Goal: Task Accomplishment & Management: Complete application form

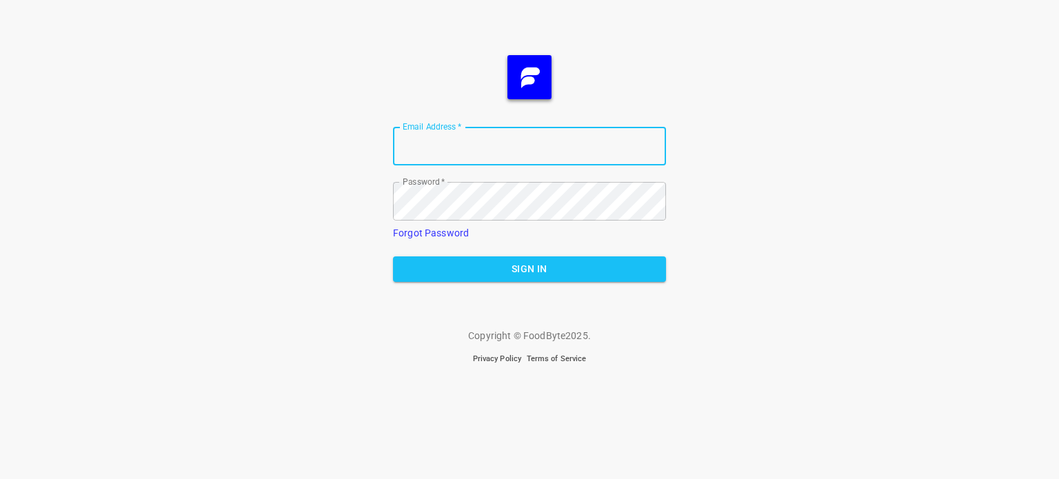
type input "[EMAIL_ADDRESS][DOMAIN_NAME]"
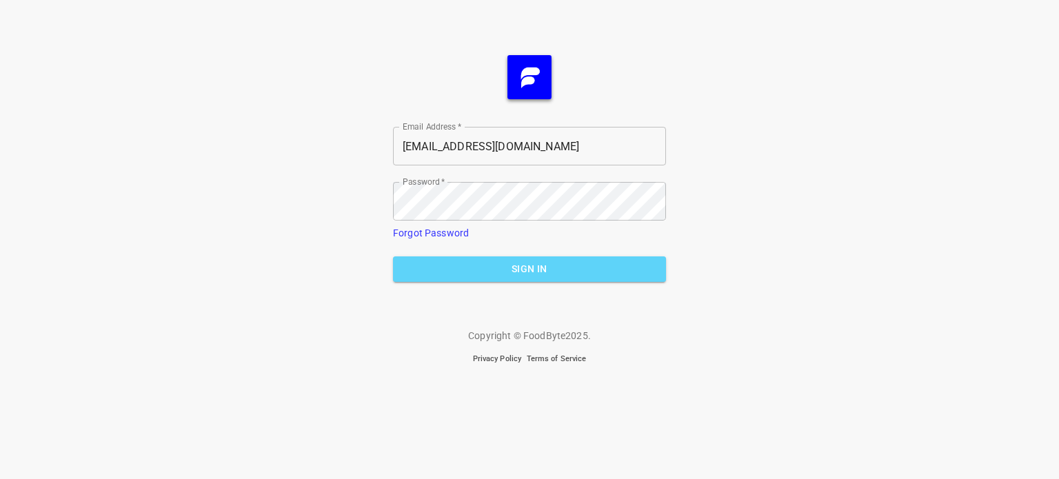
click at [517, 274] on span "Sign In" at bounding box center [529, 268] width 251 height 17
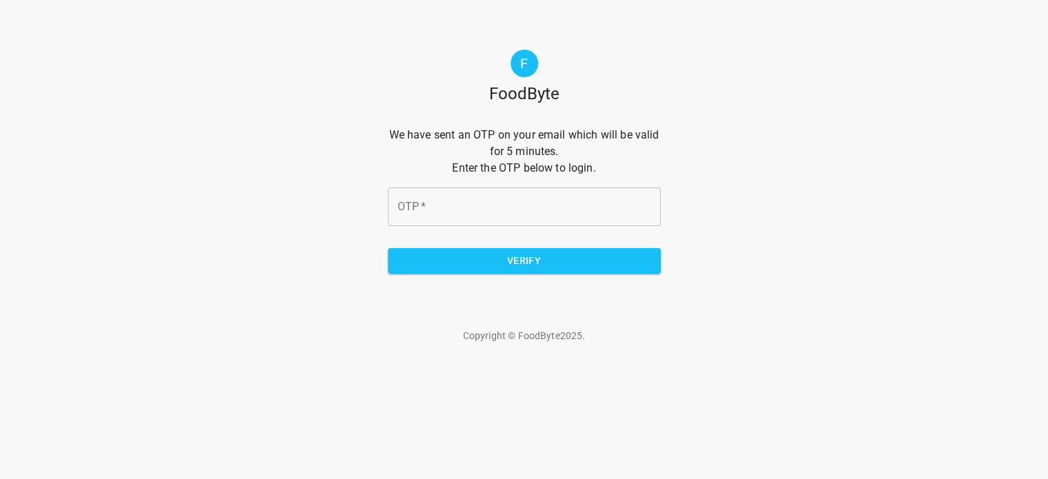
click at [525, 199] on input "OTP   *" at bounding box center [524, 206] width 273 height 39
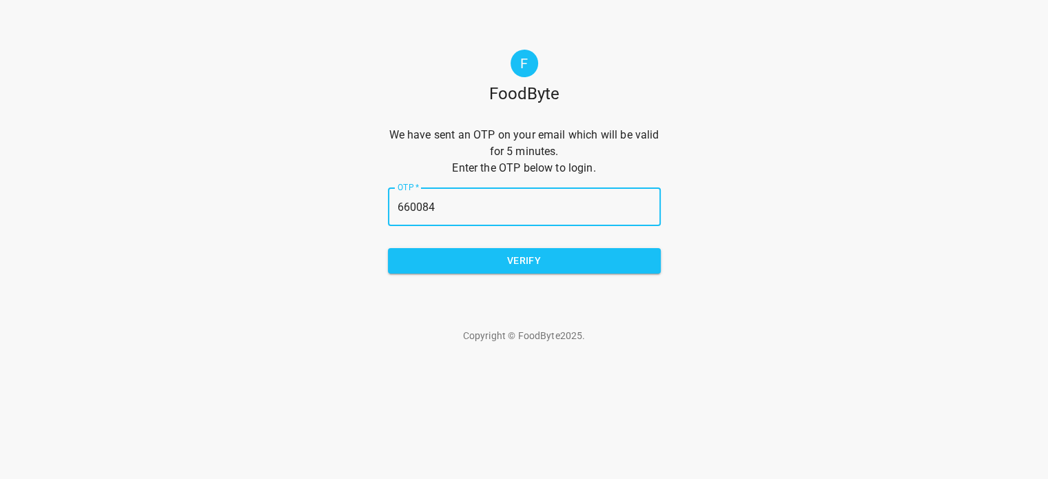
type input "660084"
click at [508, 253] on span "Verify" at bounding box center [524, 260] width 251 height 17
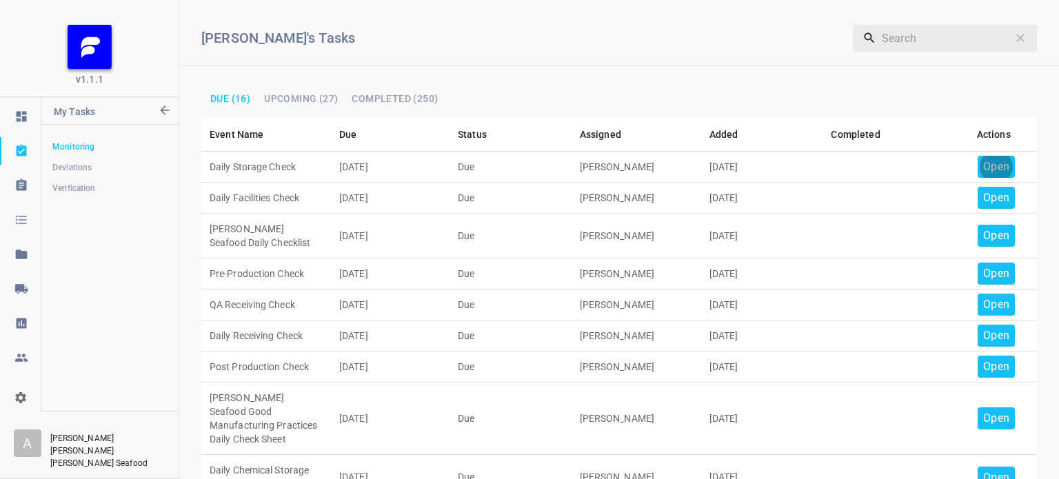
click at [985, 165] on p "Open" at bounding box center [996, 166] width 26 height 17
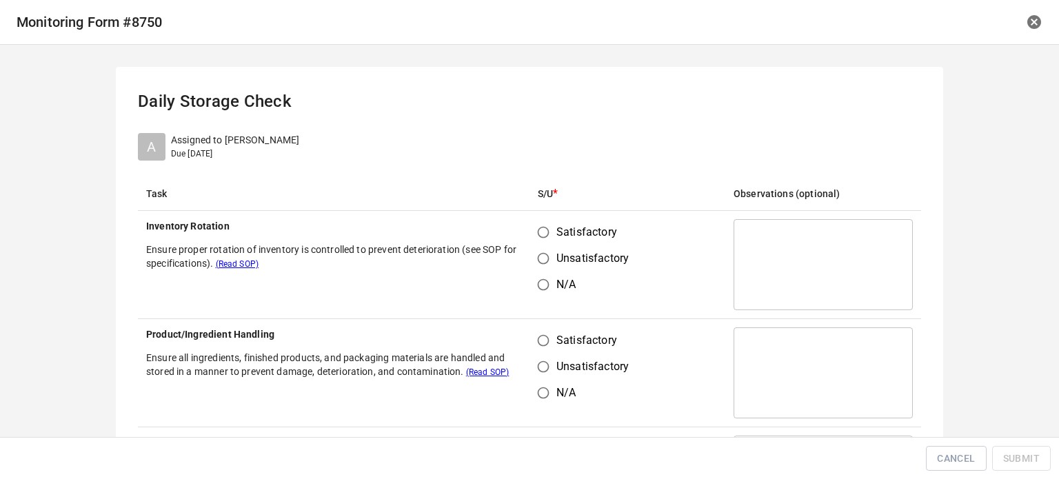
click at [533, 232] on input "Satisfactory" at bounding box center [543, 232] width 26 height 26
radio input "true"
click at [534, 334] on input "Satisfactory" at bounding box center [543, 340] width 26 height 26
radio input "true"
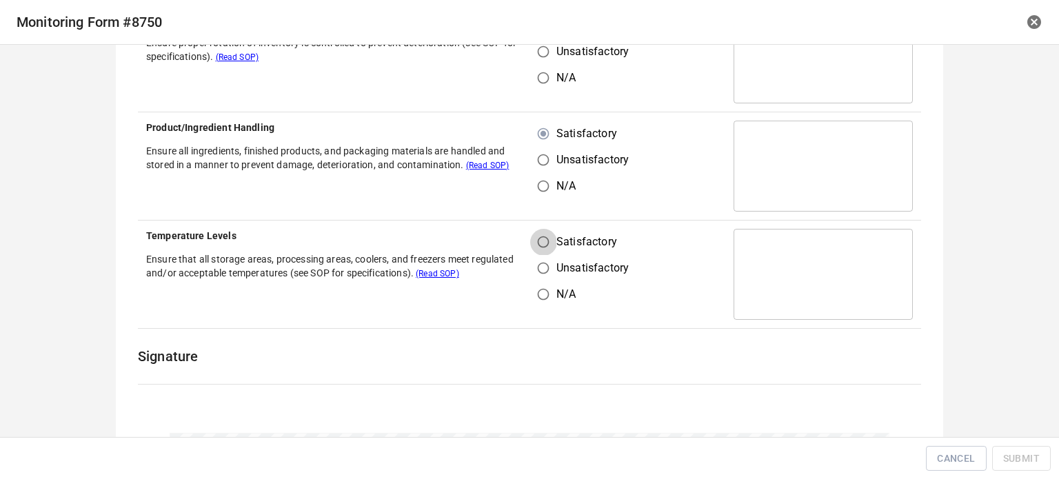
click at [540, 241] on input "Satisfactory" at bounding box center [543, 242] width 26 height 26
radio input "true"
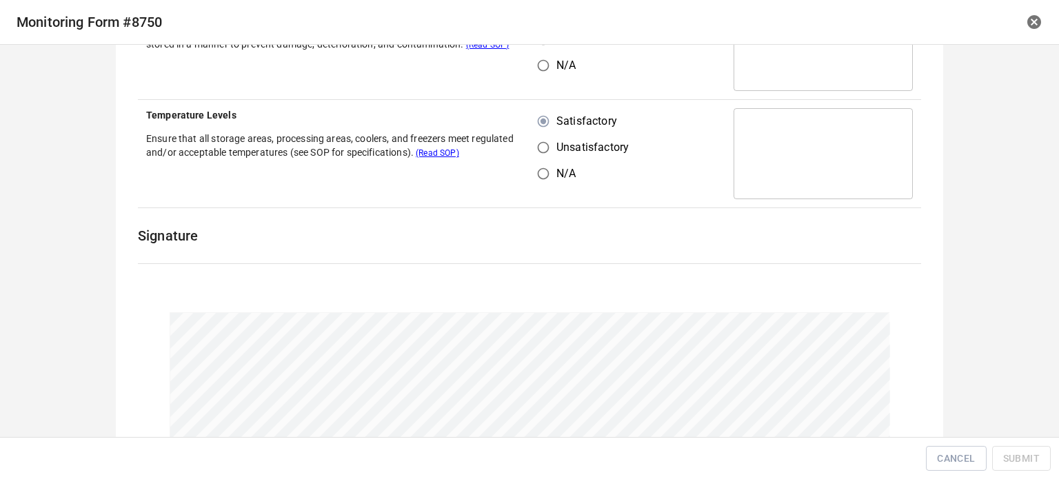
scroll to position [413, 0]
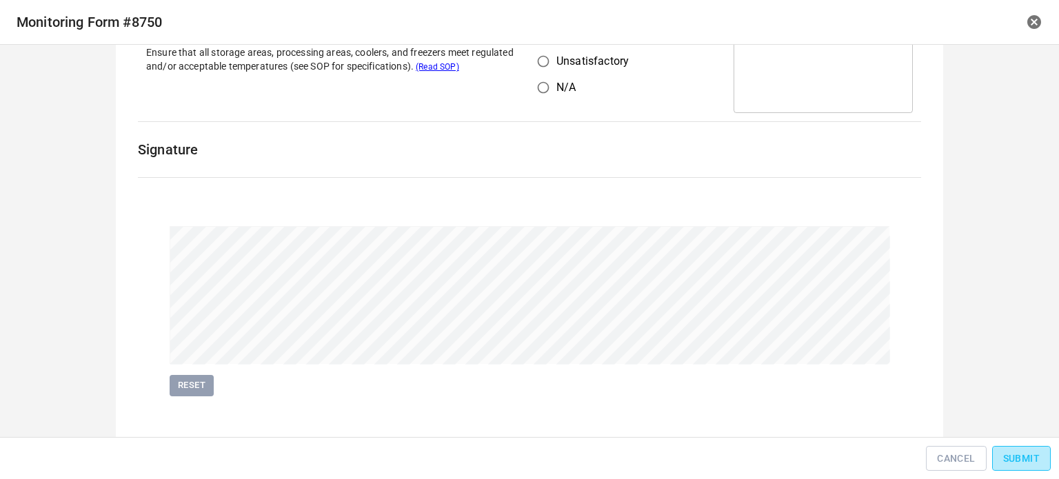
click at [1025, 451] on span "Submit" at bounding box center [1021, 458] width 37 height 17
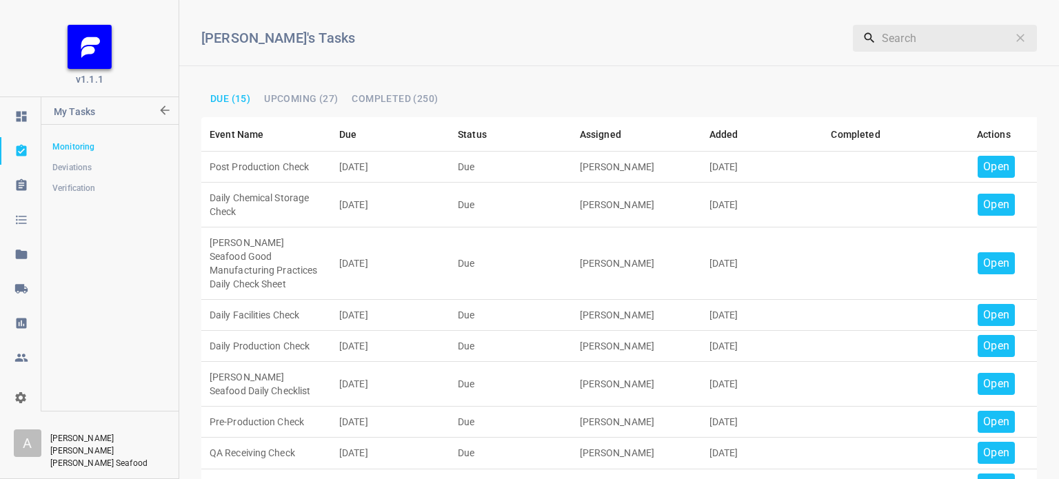
click at [992, 167] on p "Open" at bounding box center [996, 166] width 26 height 17
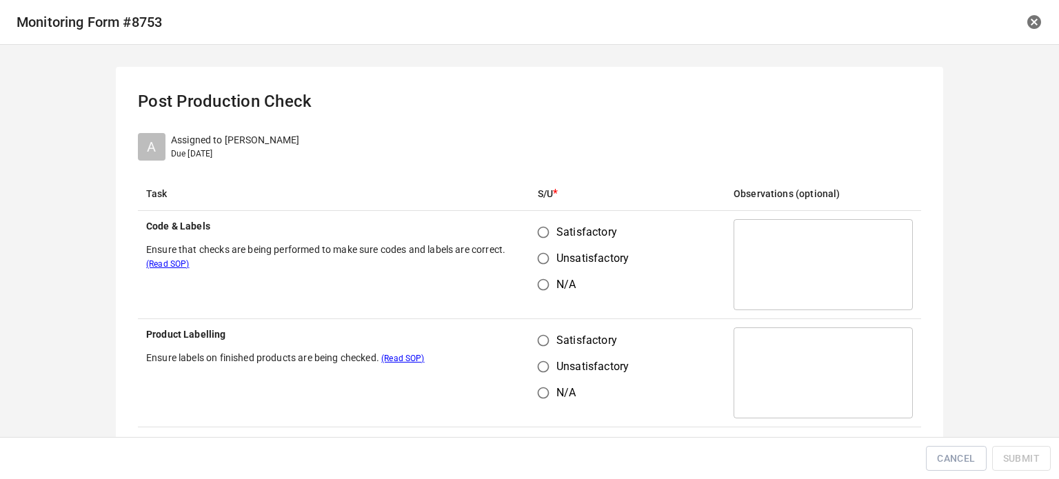
click at [541, 233] on input "Satisfactory" at bounding box center [543, 232] width 26 height 26
radio input "true"
click at [549, 330] on td "Satisfactory Unsatisfactory N/A" at bounding box center [627, 373] width 196 height 108
drag, startPoint x: 542, startPoint y: 339, endPoint x: 604, endPoint y: 318, distance: 65.4
click at [543, 340] on input "Satisfactory" at bounding box center [543, 340] width 26 height 26
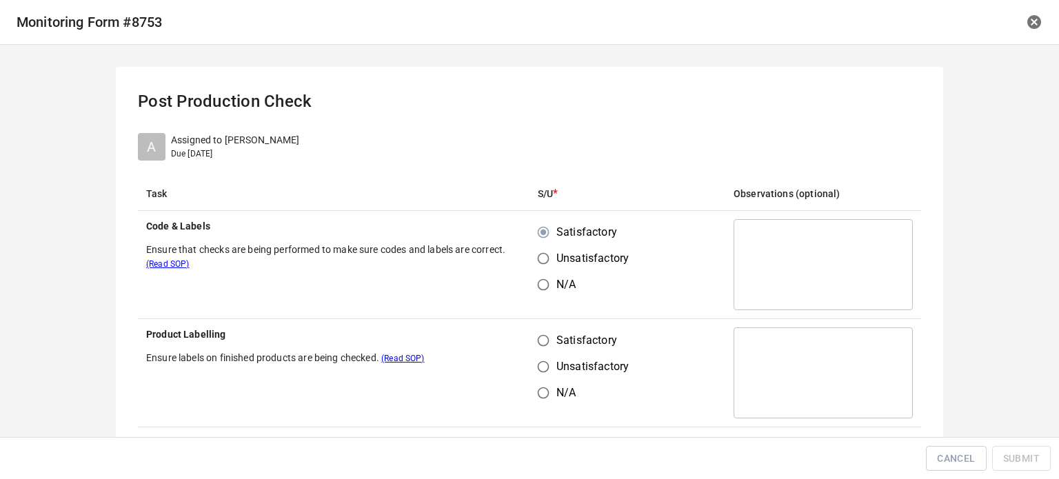
radio input "true"
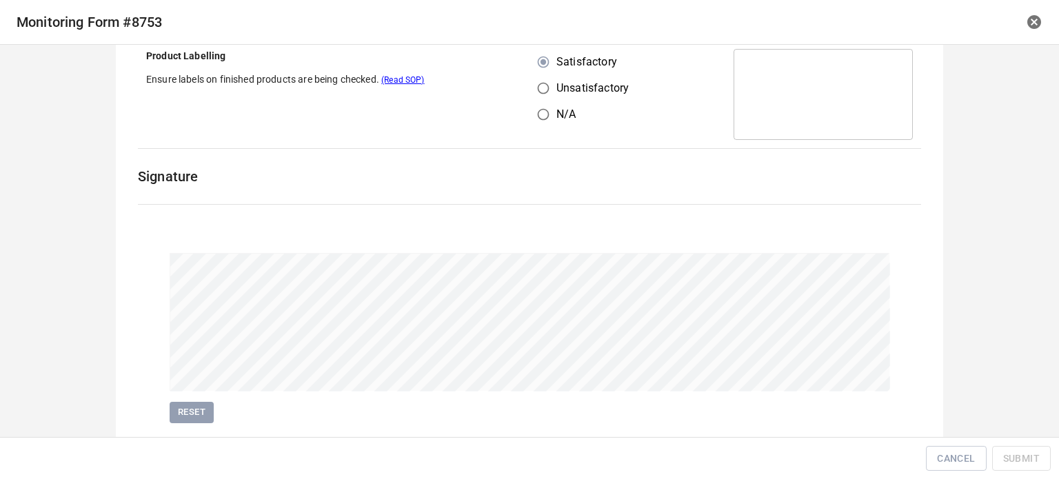
scroll to position [318, 0]
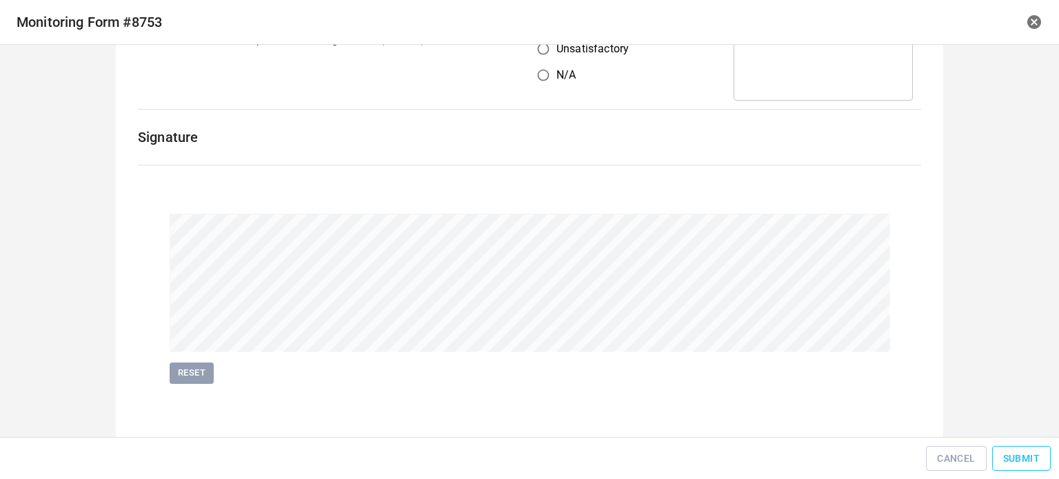
click at [1039, 456] on span "Submit" at bounding box center [1021, 458] width 37 height 17
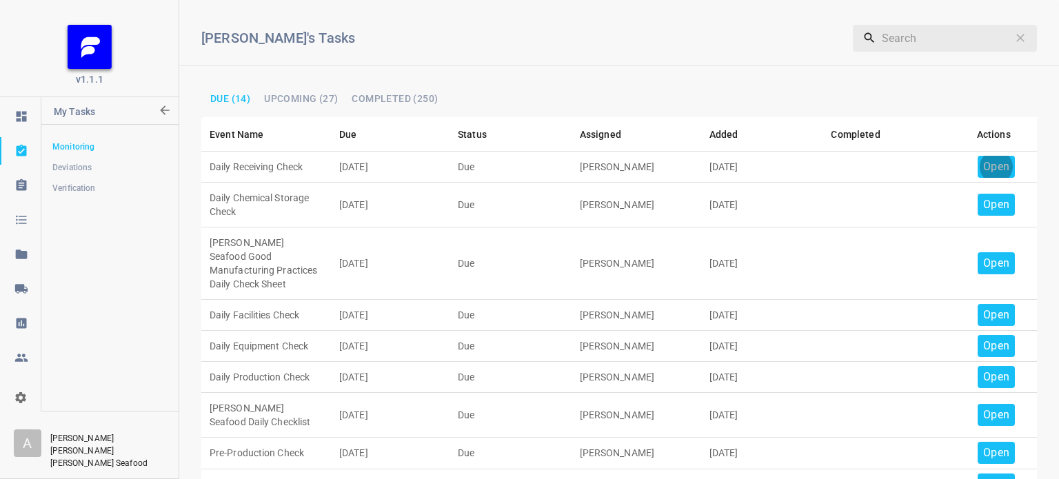
click at [983, 168] on p "Open" at bounding box center [996, 166] width 26 height 17
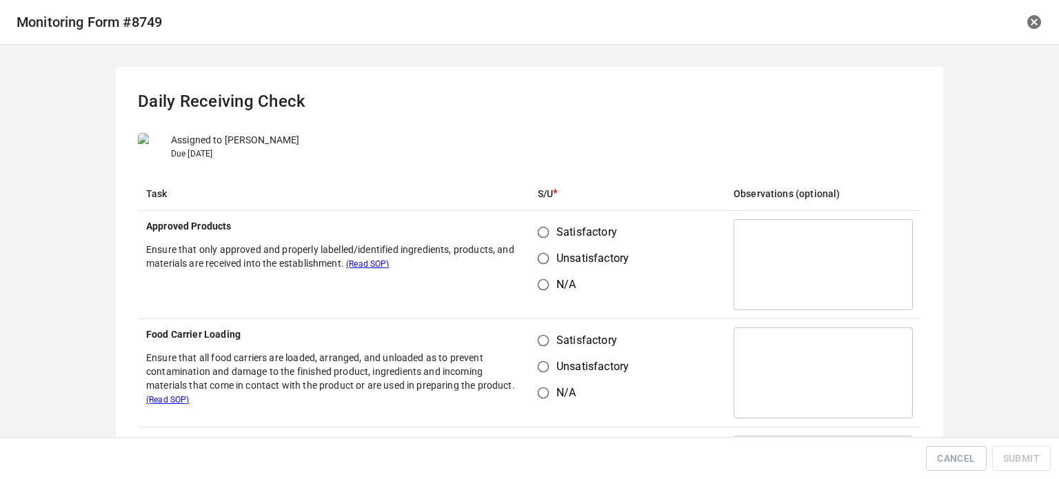
click at [545, 235] on input "Satisfactory" at bounding box center [543, 232] width 26 height 26
radio input "true"
drag, startPoint x: 532, startPoint y: 338, endPoint x: 598, endPoint y: 313, distance: 70.9
click at [540, 339] on input "Satisfactory" at bounding box center [543, 340] width 26 height 26
radio input "true"
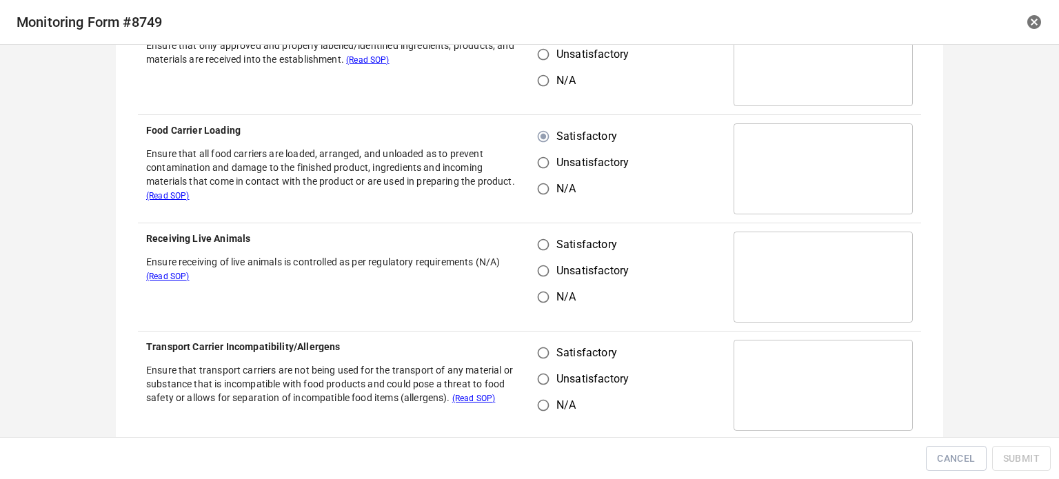
scroll to position [207, 0]
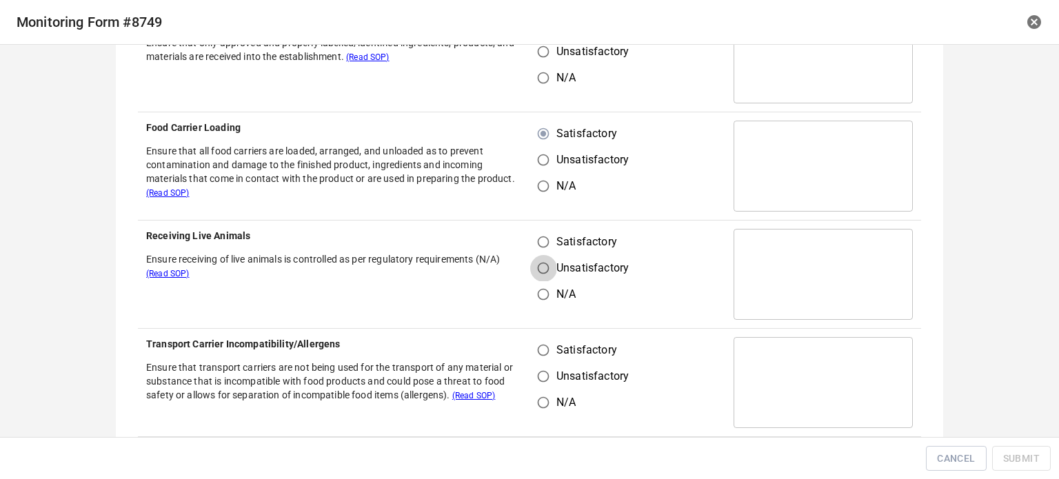
click at [532, 255] on input "Unsatisfactory" at bounding box center [543, 268] width 26 height 26
radio input "true"
drag, startPoint x: 535, startPoint y: 239, endPoint x: 531, endPoint y: 346, distance: 106.9
click at [536, 242] on input "Satisfactory" at bounding box center [543, 242] width 26 height 26
radio input "true"
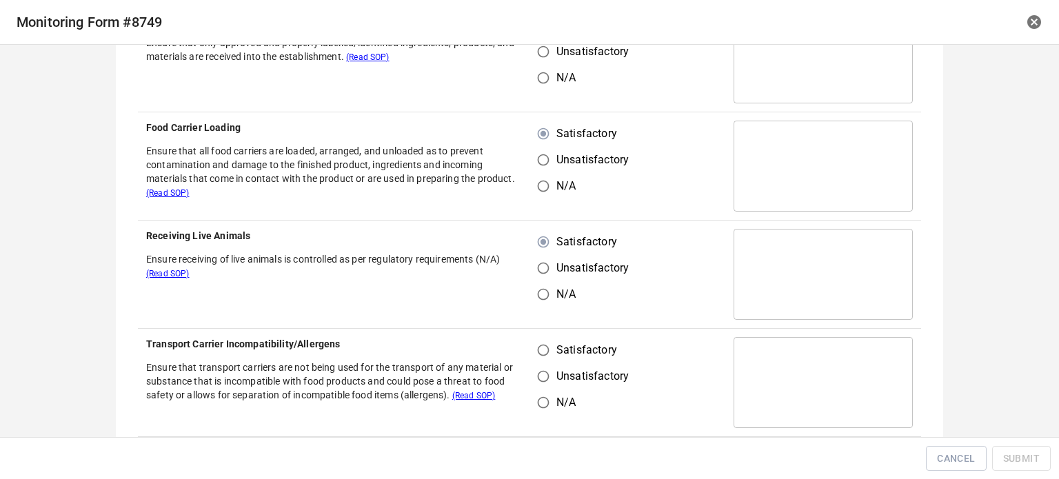
drag, startPoint x: 531, startPoint y: 357, endPoint x: 560, endPoint y: 354, distance: 29.1
click at [537, 358] on input "Satisfactory" at bounding box center [543, 350] width 26 height 26
radio input "true"
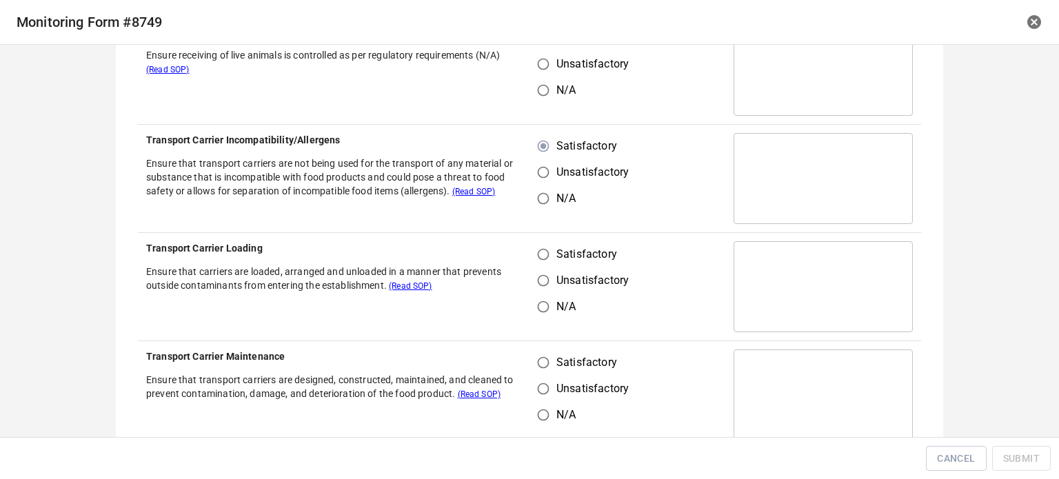
scroll to position [413, 0]
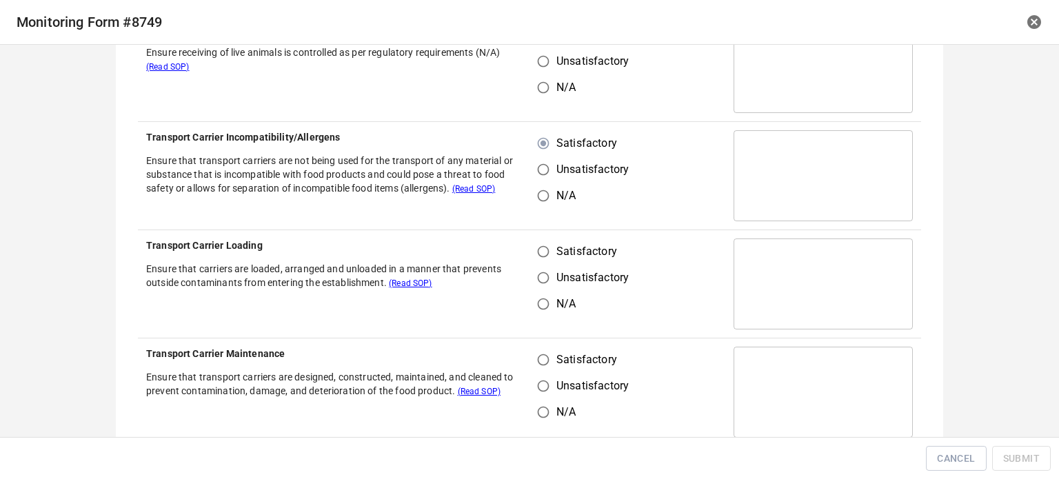
drag, startPoint x: 536, startPoint y: 249, endPoint x: 538, endPoint y: 264, distance: 14.5
click at [537, 258] on input "Satisfactory" at bounding box center [543, 251] width 26 height 26
radio input "true"
drag, startPoint x: 535, startPoint y: 344, endPoint x: 587, endPoint y: 358, distance: 54.2
click at [560, 354] on td "Satisfactory Unsatisfactory N/A" at bounding box center [627, 392] width 196 height 108
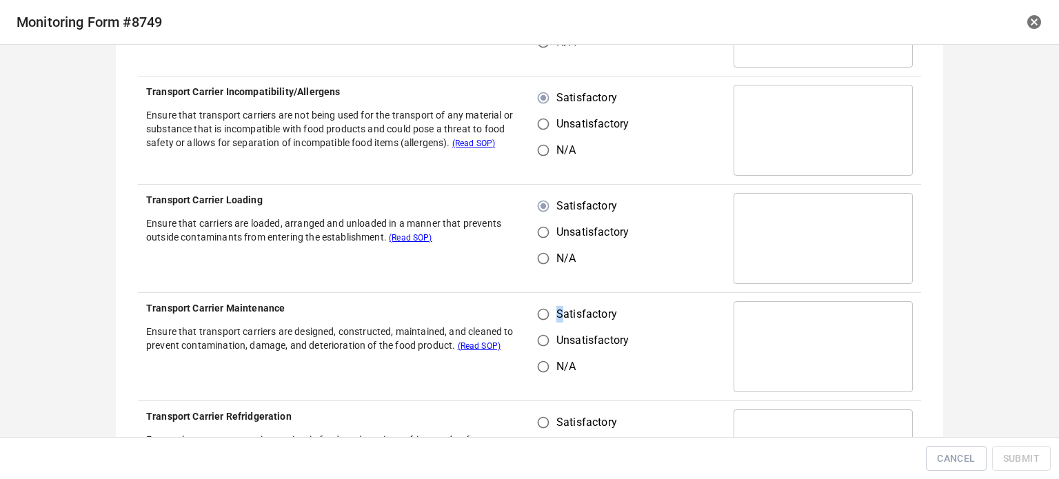
scroll to position [482, 0]
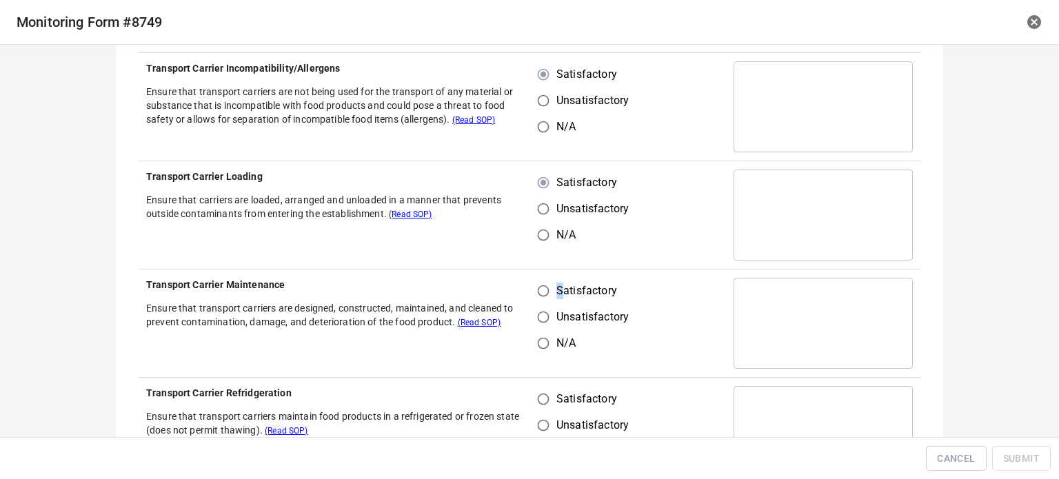
drag, startPoint x: 533, startPoint y: 292, endPoint x: 543, endPoint y: 374, distance: 83.3
click at [540, 298] on input "Satisfactory" at bounding box center [543, 291] width 26 height 26
radio input "true"
drag, startPoint x: 546, startPoint y: 399, endPoint x: 693, endPoint y: 290, distance: 182.8
click at [546, 398] on input "Satisfactory" at bounding box center [543, 399] width 26 height 26
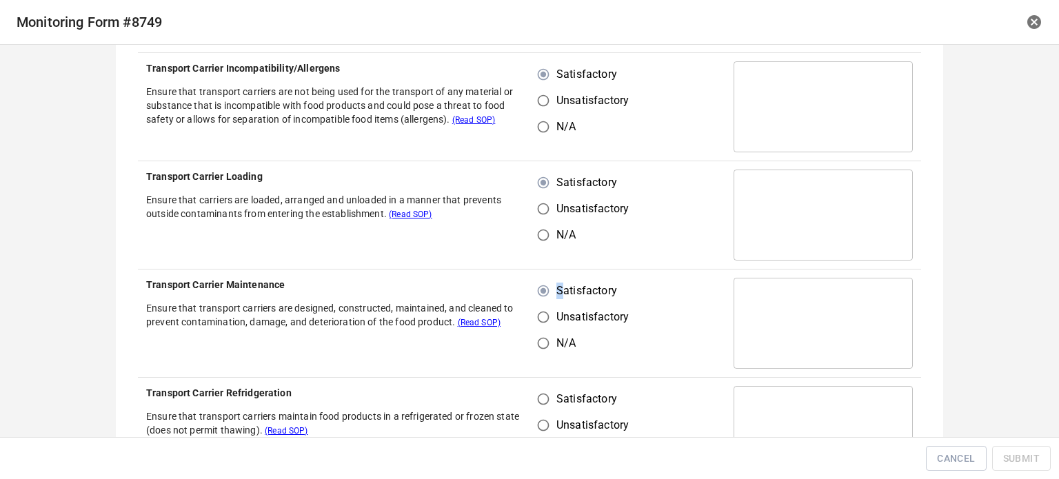
radio input "true"
click at [733, 258] on div "​" at bounding box center [822, 215] width 179 height 91
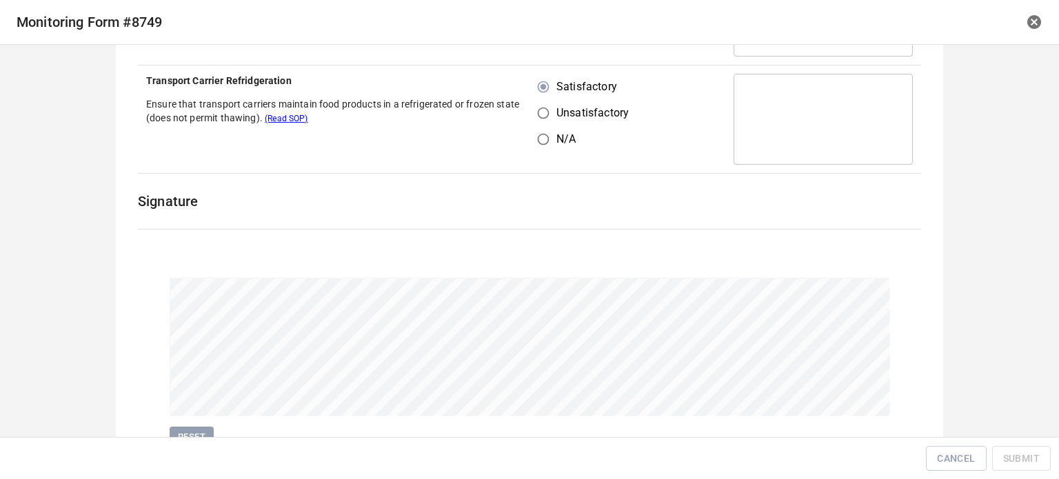
scroll to position [858, 0]
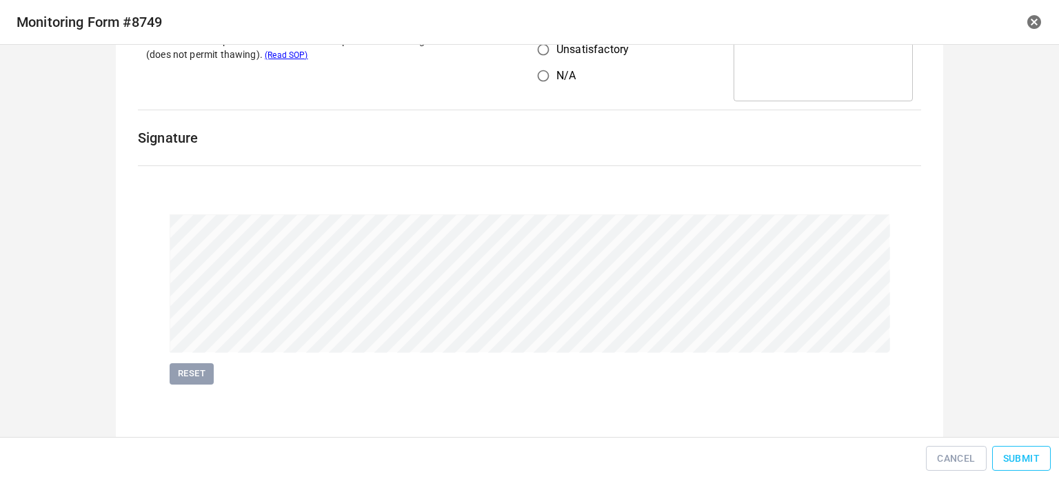
click at [1023, 454] on span "Submit" at bounding box center [1021, 458] width 37 height 17
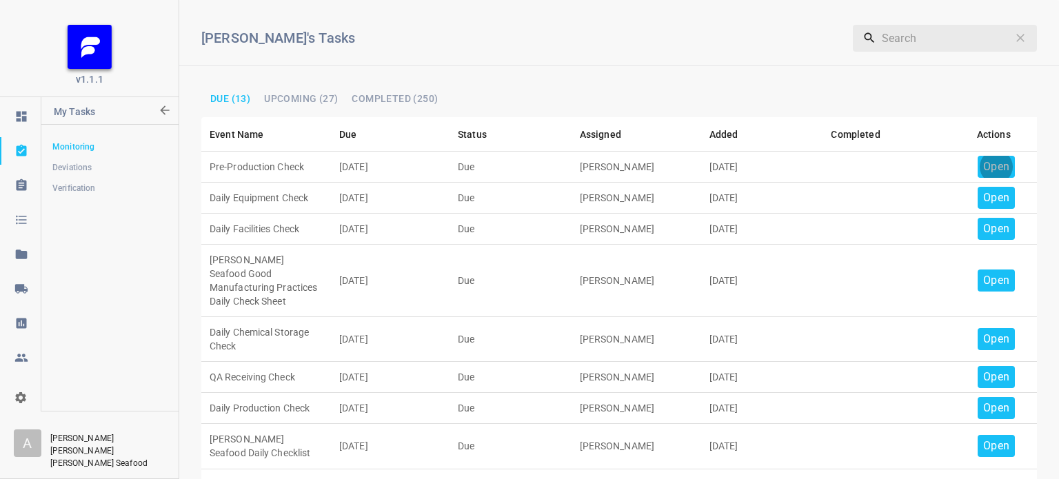
click at [983, 166] on p "Open" at bounding box center [996, 166] width 26 height 17
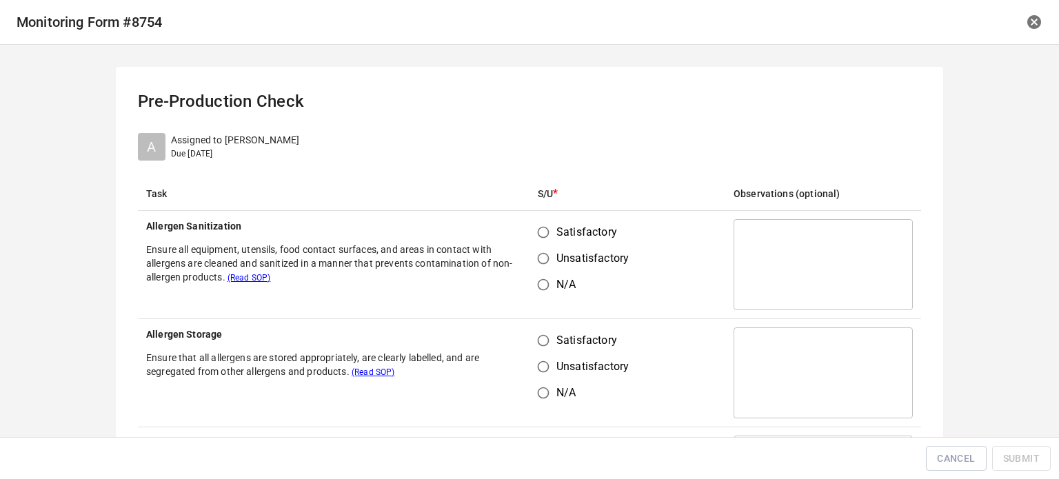
drag, startPoint x: 521, startPoint y: 230, endPoint x: 544, endPoint y: 264, distance: 41.1
click at [528, 239] on tr "Allergen Sanitization Ensure all equipment, utensils, food contact surfaces, an…" at bounding box center [529, 265] width 783 height 108
click at [684, 291] on td "Satisfactory Unsatisfactory N/A" at bounding box center [627, 265] width 196 height 108
click at [534, 234] on input "Satisfactory" at bounding box center [543, 232] width 26 height 26
radio input "true"
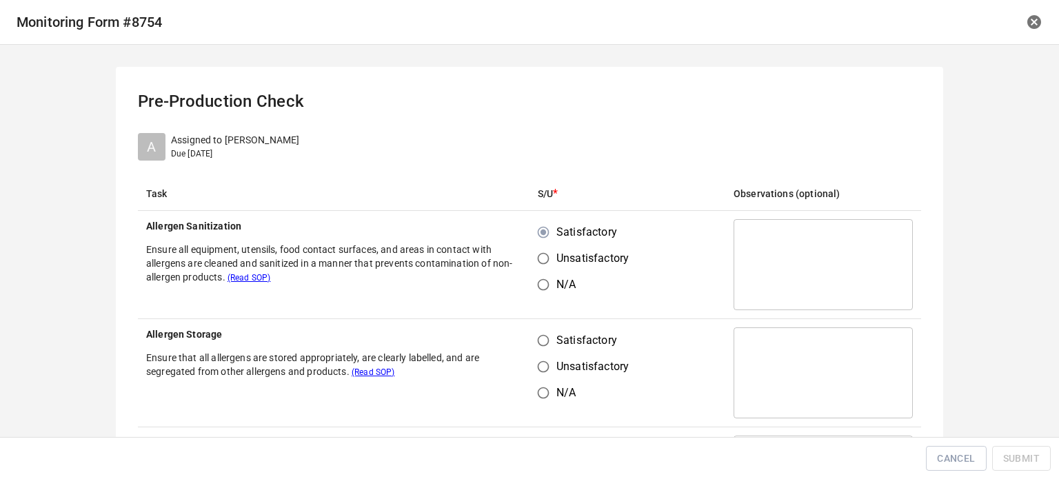
drag, startPoint x: 532, startPoint y: 340, endPoint x: 637, endPoint y: 308, distance: 109.6
click at [544, 342] on input "Satisfactory" at bounding box center [543, 340] width 26 height 26
radio input "true"
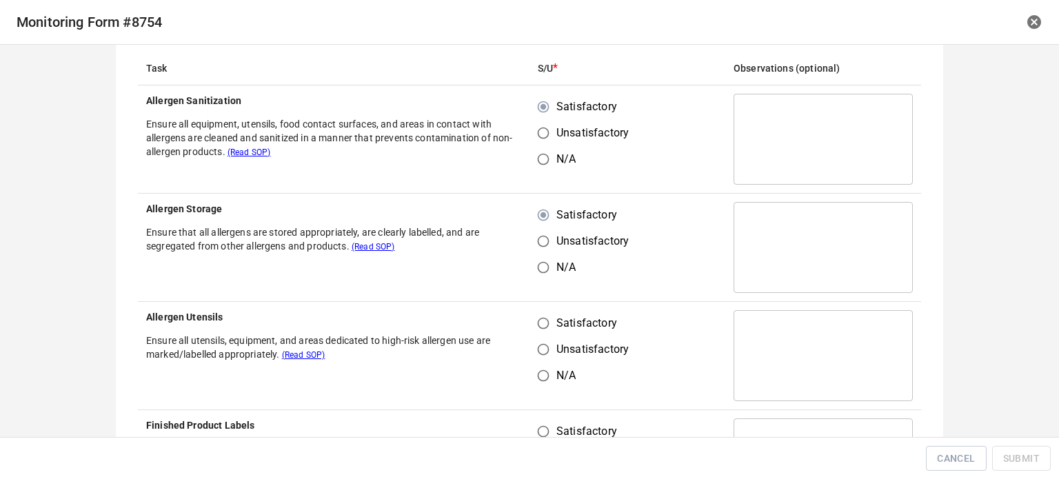
scroll to position [276, 0]
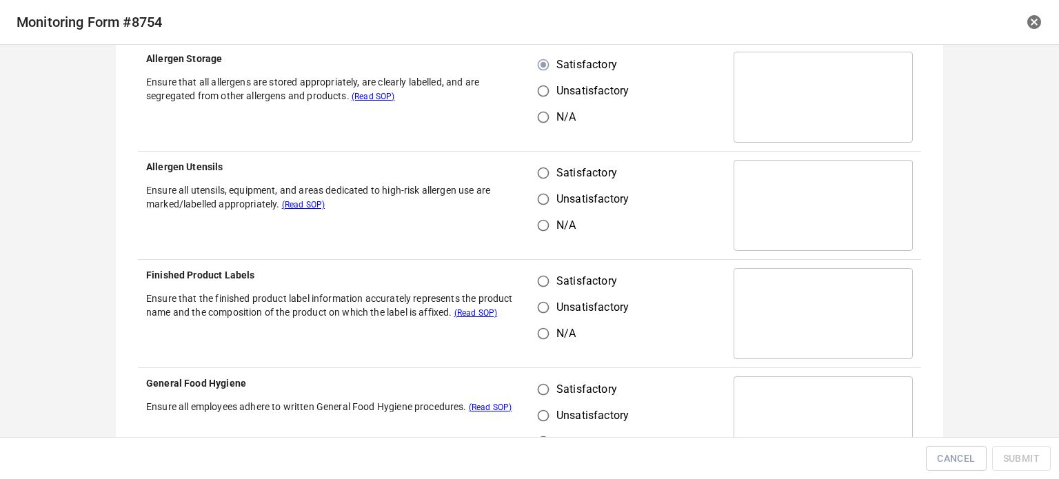
click at [533, 206] on input "Unsatisfactory" at bounding box center [543, 199] width 26 height 26
radio input "true"
click at [533, 175] on input "Satisfactory" at bounding box center [543, 173] width 26 height 26
radio input "true"
drag, startPoint x: 539, startPoint y: 280, endPoint x: 542, endPoint y: 363, distance: 83.5
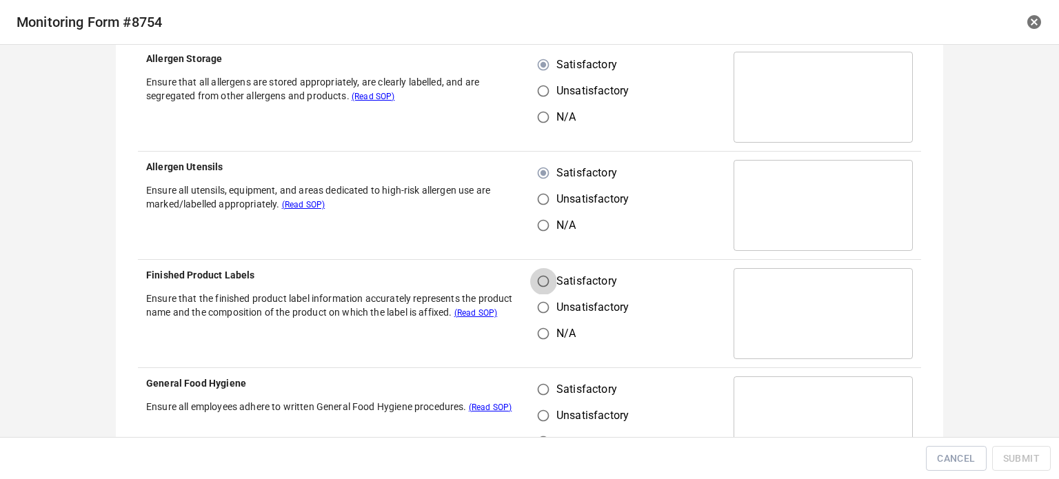
click at [539, 280] on input "Satisfactory" at bounding box center [543, 281] width 26 height 26
radio input "true"
drag, startPoint x: 535, startPoint y: 402, endPoint x: 551, endPoint y: 394, distance: 18.2
click at [538, 401] on div "Satisfactory Unsatisfactory N/A" at bounding box center [589, 415] width 102 height 79
click at [539, 385] on input "Satisfactory" at bounding box center [543, 389] width 26 height 26
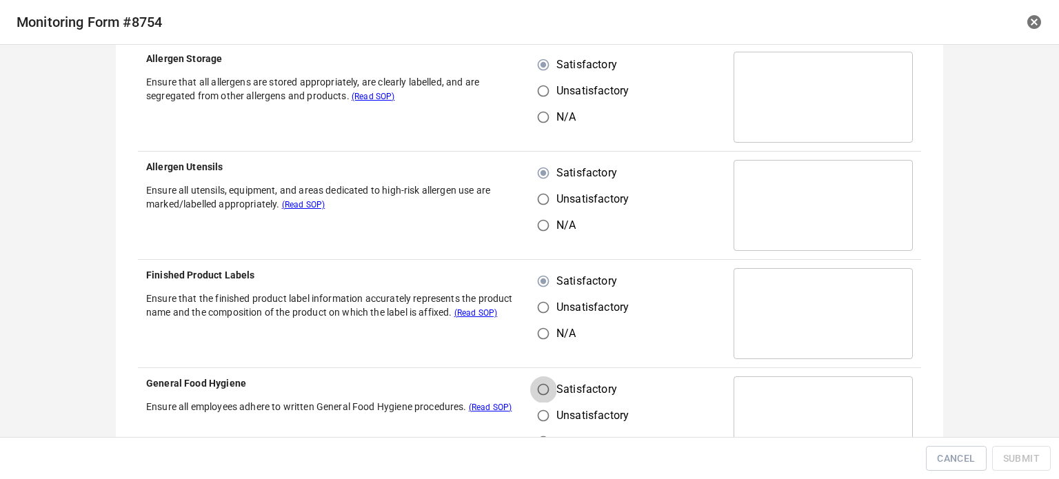
radio input "true"
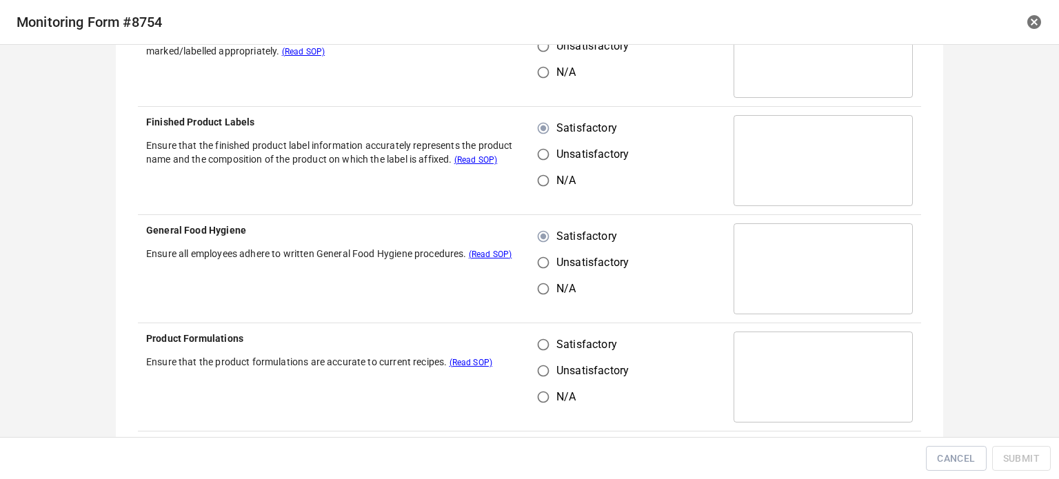
scroll to position [482, 0]
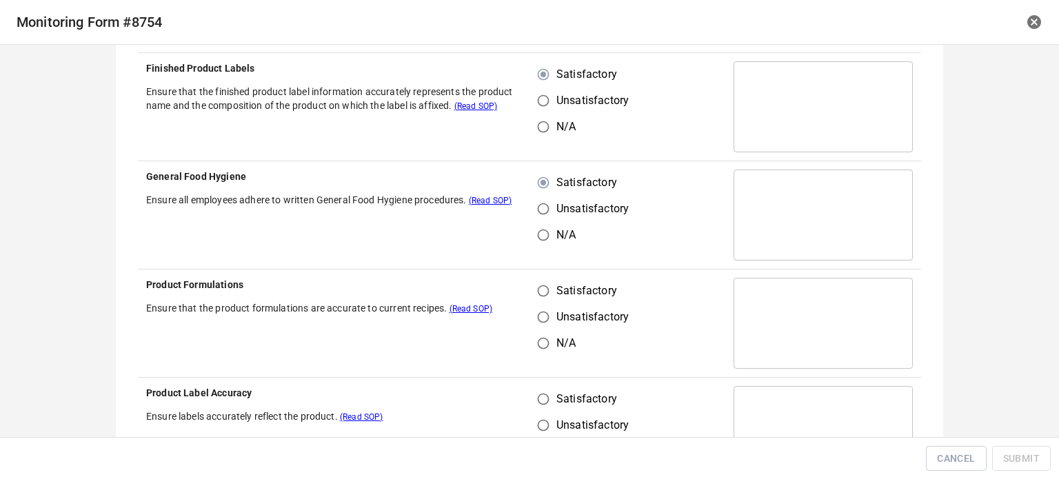
drag, startPoint x: 535, startPoint y: 280, endPoint x: 535, endPoint y: 331, distance: 51.7
click at [538, 287] on input "Satisfactory" at bounding box center [543, 291] width 26 height 26
radio input "true"
drag, startPoint x: 535, startPoint y: 385, endPoint x: 564, endPoint y: 391, distance: 28.8
click at [538, 388] on td "Satisfactory Unsatisfactory N/A" at bounding box center [627, 432] width 196 height 108
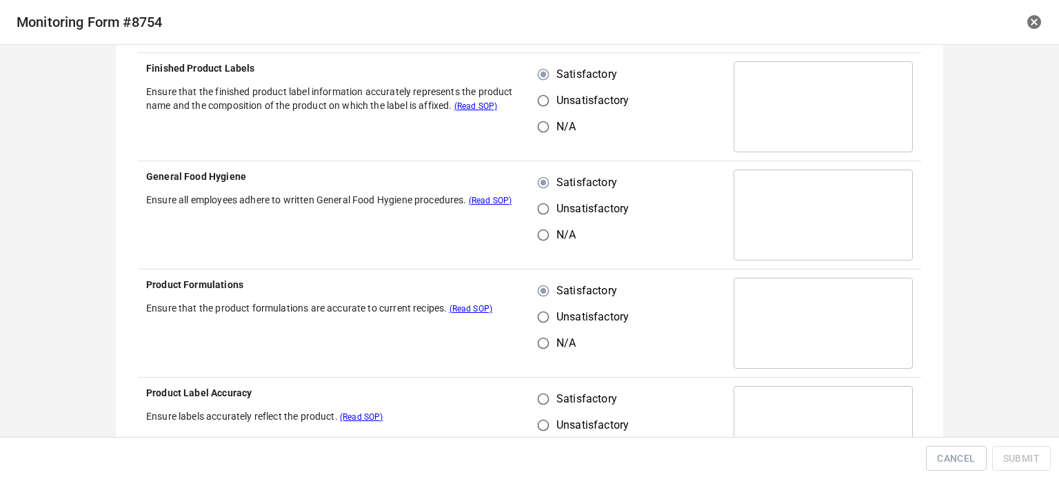
click at [546, 400] on input "Satisfactory" at bounding box center [543, 399] width 26 height 26
radio input "true"
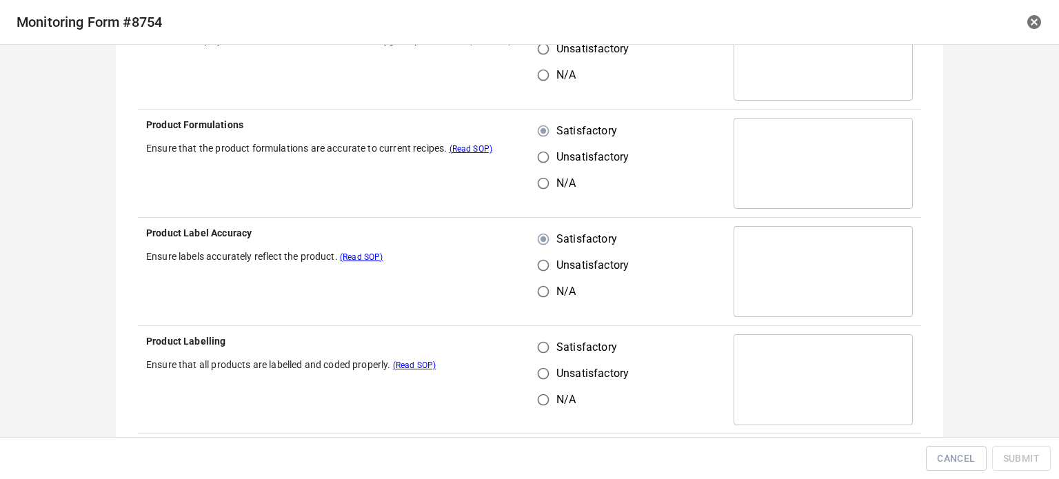
scroll to position [689, 0]
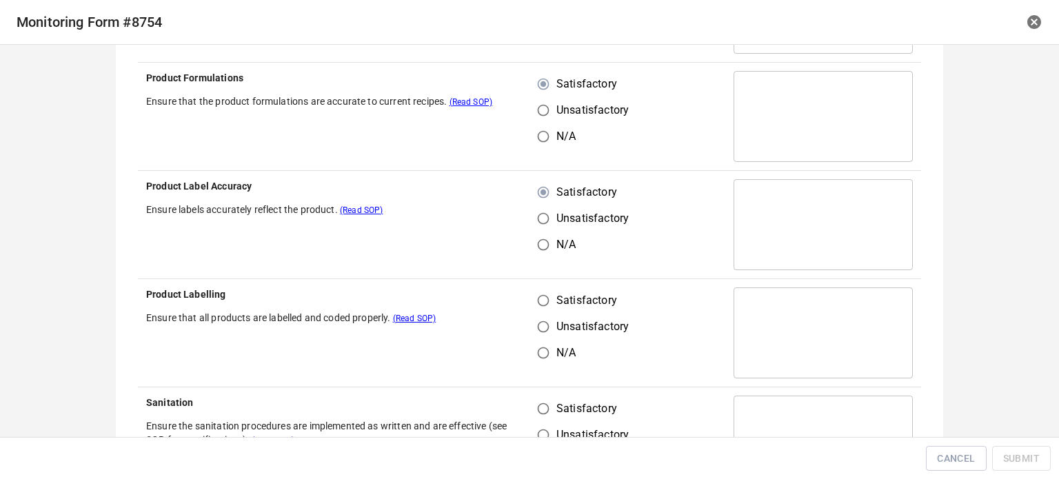
drag, startPoint x: 534, startPoint y: 287, endPoint x: 538, endPoint y: 298, distance: 11.8
click at [537, 292] on input "Satisfactory" at bounding box center [543, 300] width 26 height 26
radio input "true"
drag, startPoint x: 535, startPoint y: 391, endPoint x: 549, endPoint y: 412, distance: 24.8
click at [543, 402] on td "Satisfactory Unsatisfactory N/A" at bounding box center [627, 441] width 196 height 108
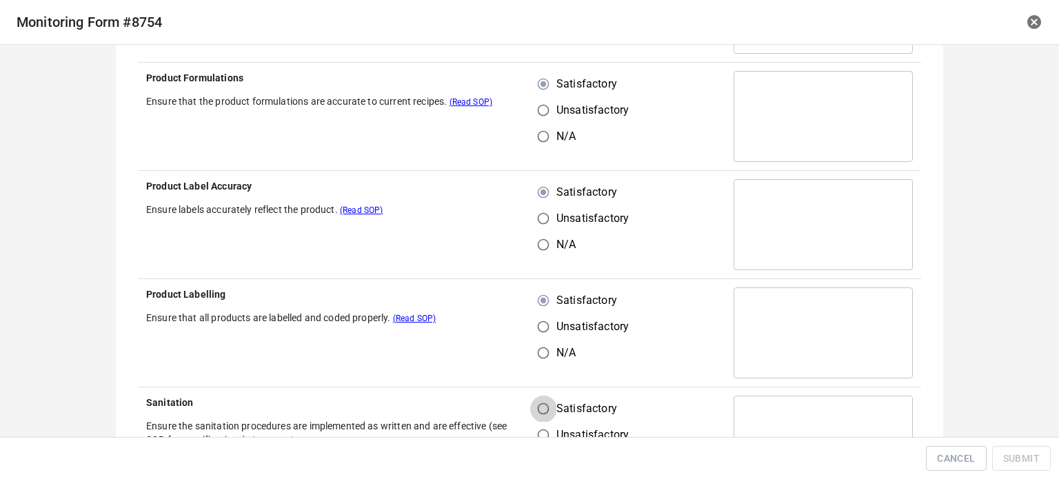
click at [547, 408] on input "Satisfactory" at bounding box center [543, 409] width 26 height 26
radio input "true"
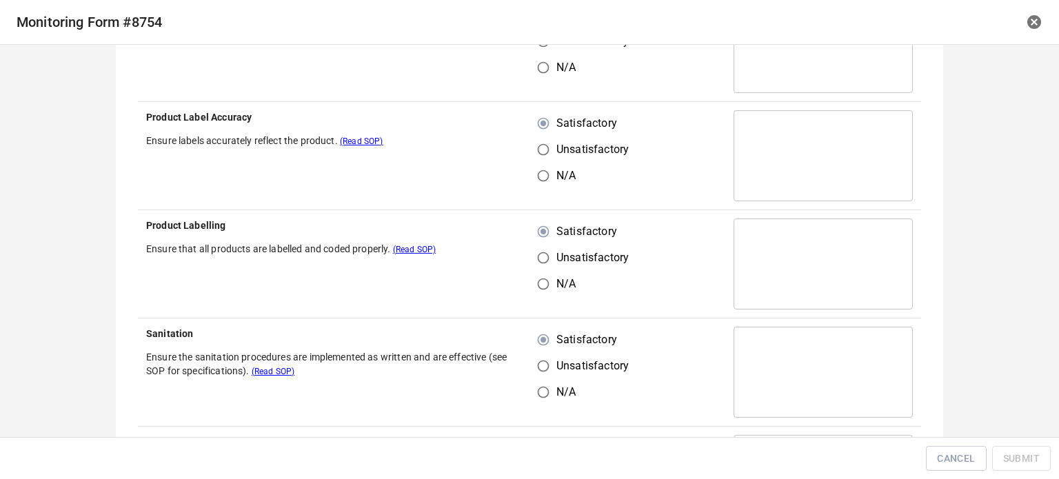
scroll to position [896, 0]
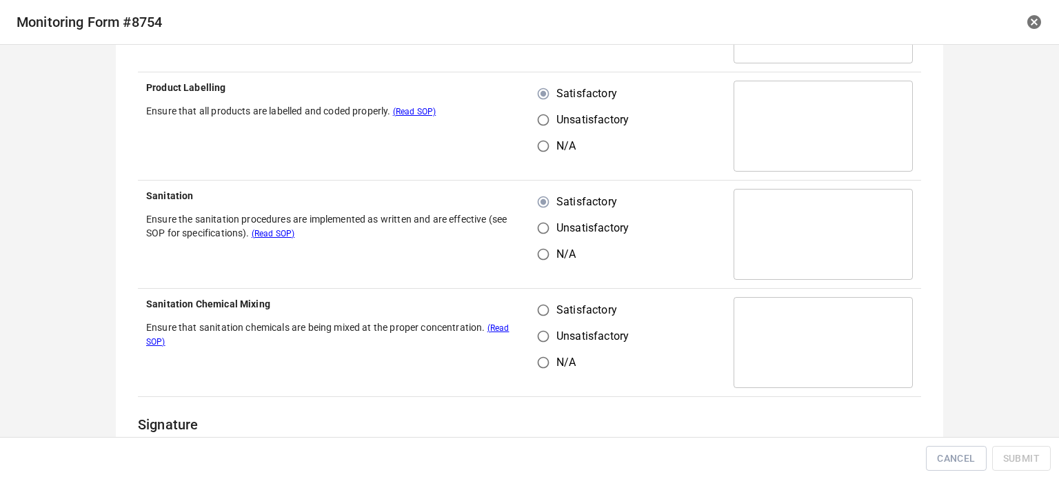
click at [544, 316] on input "Satisfactory" at bounding box center [543, 310] width 26 height 26
radio input "true"
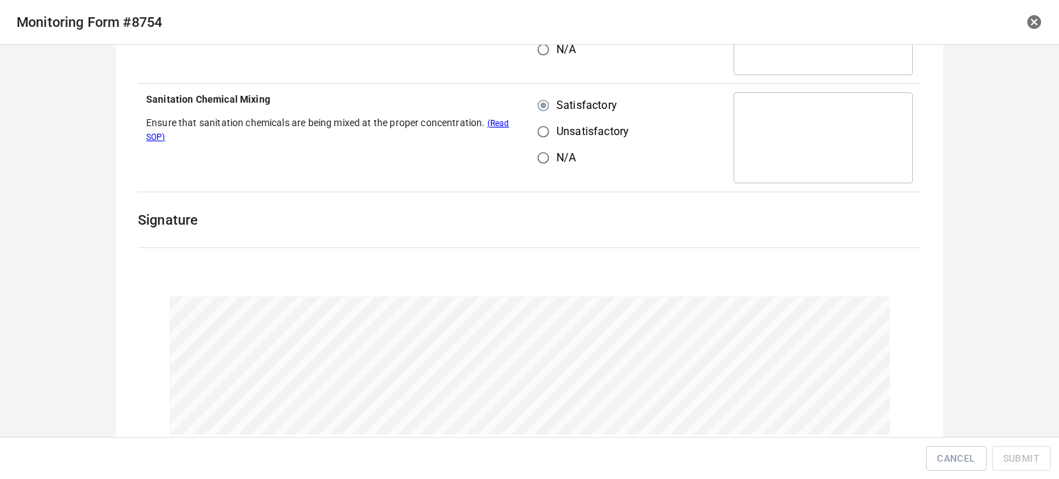
scroll to position [1103, 0]
click at [1044, 457] on button "Submit" at bounding box center [1021, 458] width 59 height 25
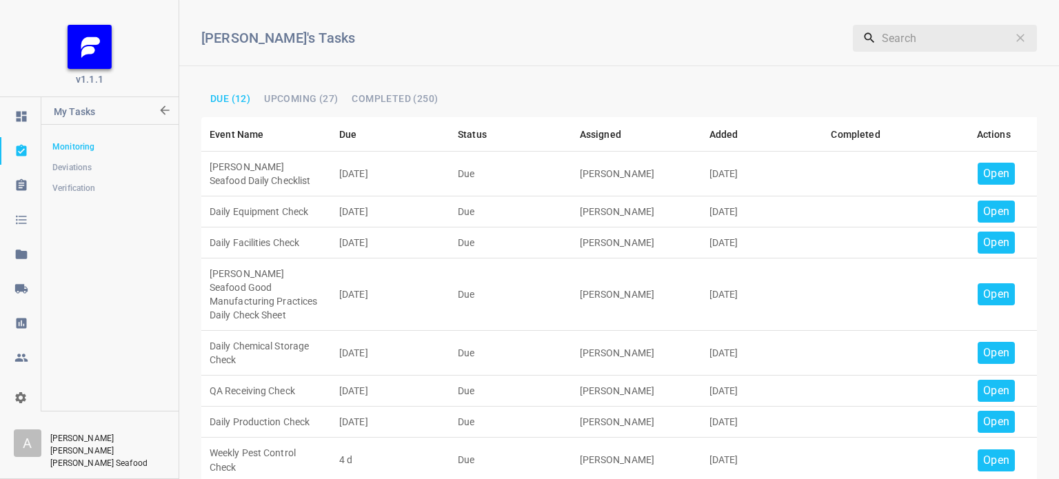
click at [983, 173] on p "Open" at bounding box center [996, 173] width 26 height 17
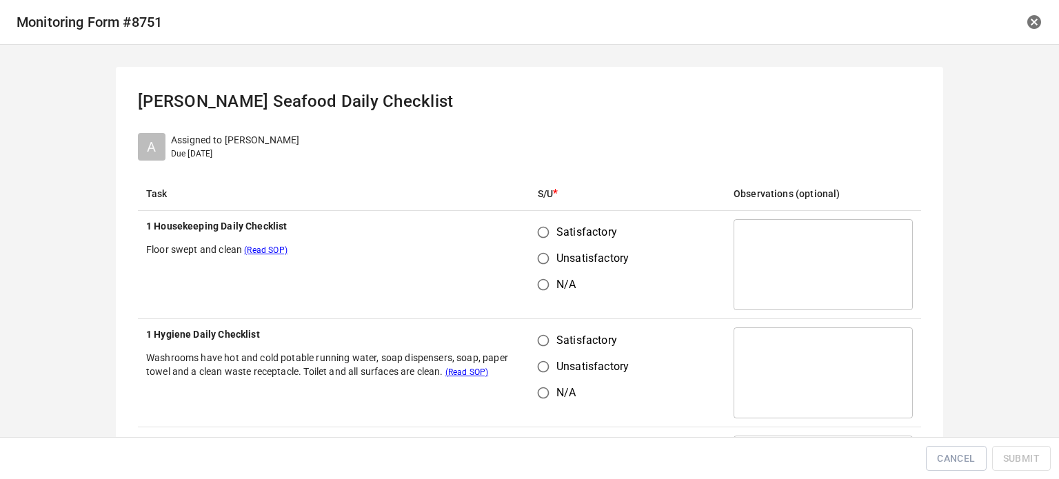
click at [537, 238] on input "Satisfactory" at bounding box center [543, 232] width 26 height 26
radio input "true"
drag, startPoint x: 528, startPoint y: 343, endPoint x: 551, endPoint y: 338, distance: 23.9
click at [530, 343] on input "Satisfactory" at bounding box center [543, 340] width 26 height 26
radio input "true"
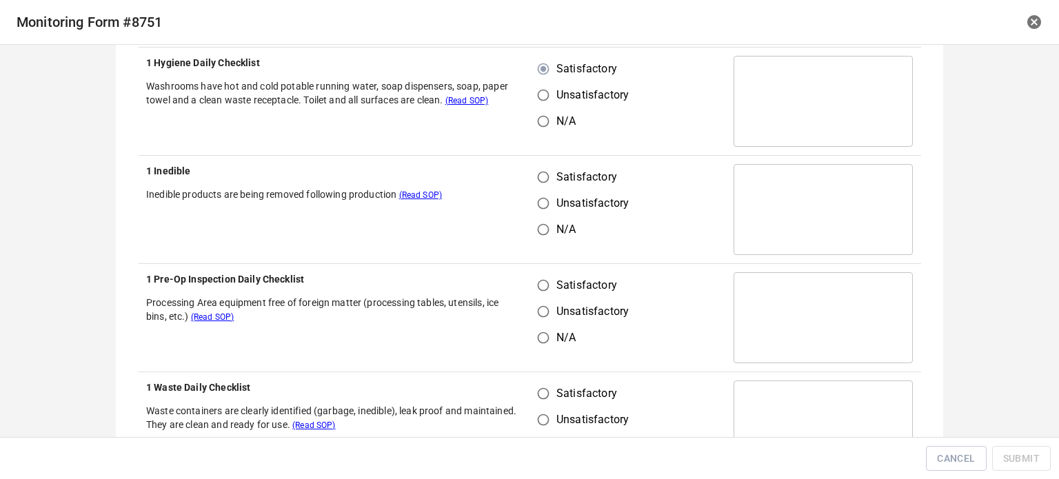
scroll to position [276, 0]
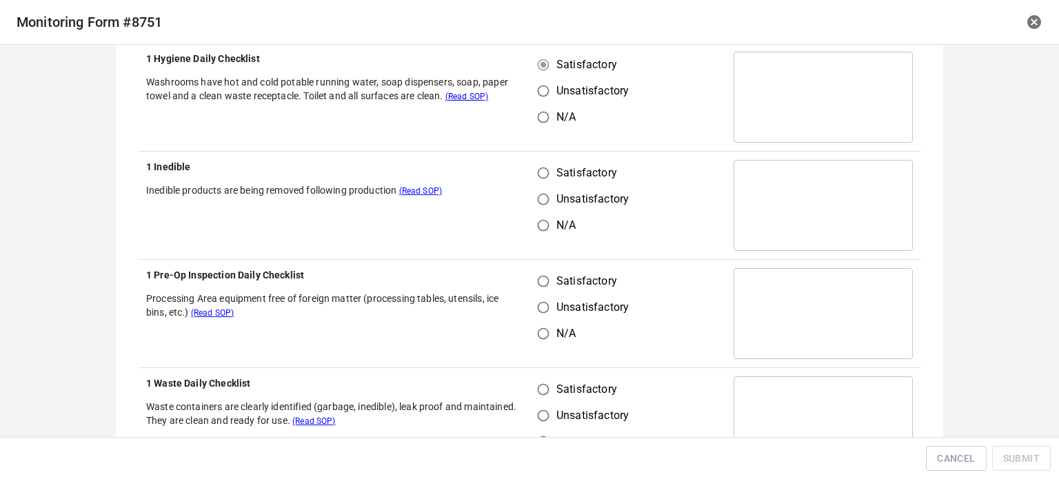
click at [539, 167] on input "Satisfactory" at bounding box center [543, 173] width 26 height 26
radio input "true"
drag, startPoint x: 540, startPoint y: 285, endPoint x: 539, endPoint y: 363, distance: 77.9
click at [543, 289] on input "Satisfactory" at bounding box center [543, 281] width 26 height 26
radio input "true"
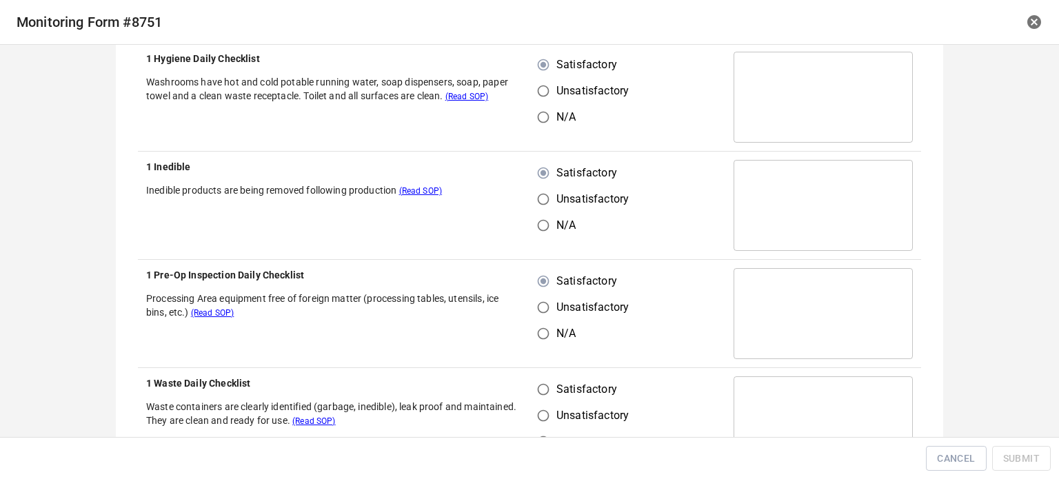
drag, startPoint x: 541, startPoint y: 411, endPoint x: 541, endPoint y: 400, distance: 11.7
click at [541, 404] on input "Unsatisfactory" at bounding box center [543, 415] width 26 height 26
radio input "true"
click at [542, 389] on input "Satisfactory" at bounding box center [543, 389] width 26 height 26
radio input "true"
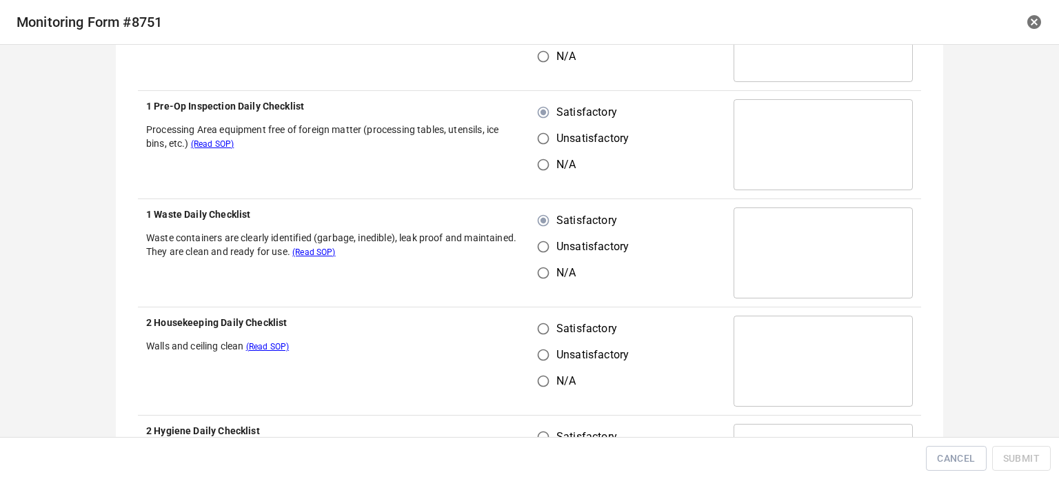
scroll to position [551, 0]
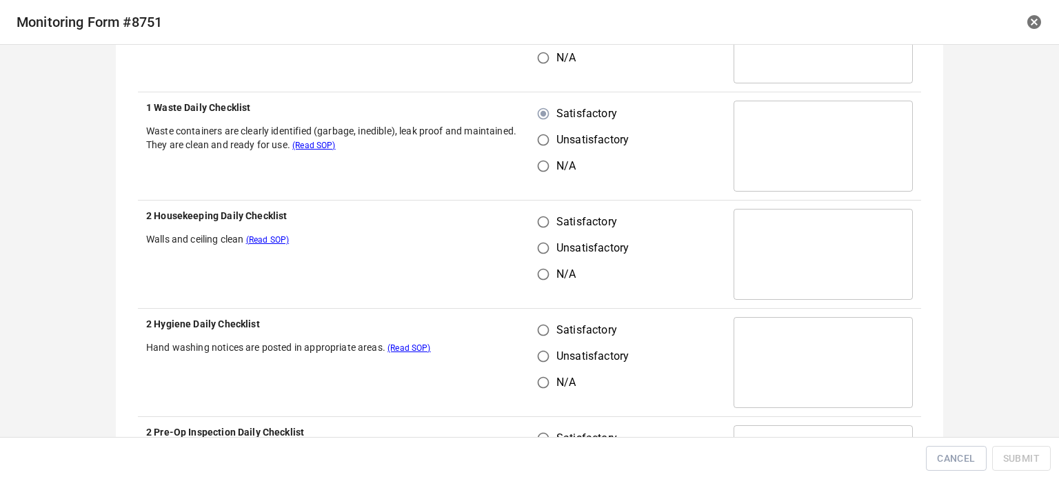
click at [544, 217] on input "Satisfactory" at bounding box center [543, 222] width 26 height 26
radio input "true"
click at [540, 322] on input "Satisfactory" at bounding box center [543, 330] width 26 height 26
radio input "true"
click at [543, 429] on td "Satisfactory Unsatisfactory N/A" at bounding box center [627, 471] width 196 height 108
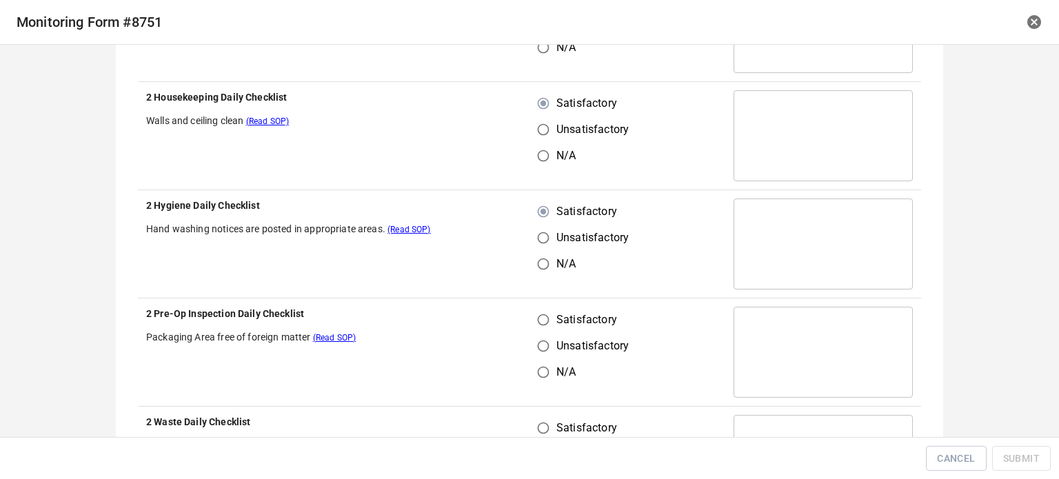
scroll to position [758, 0]
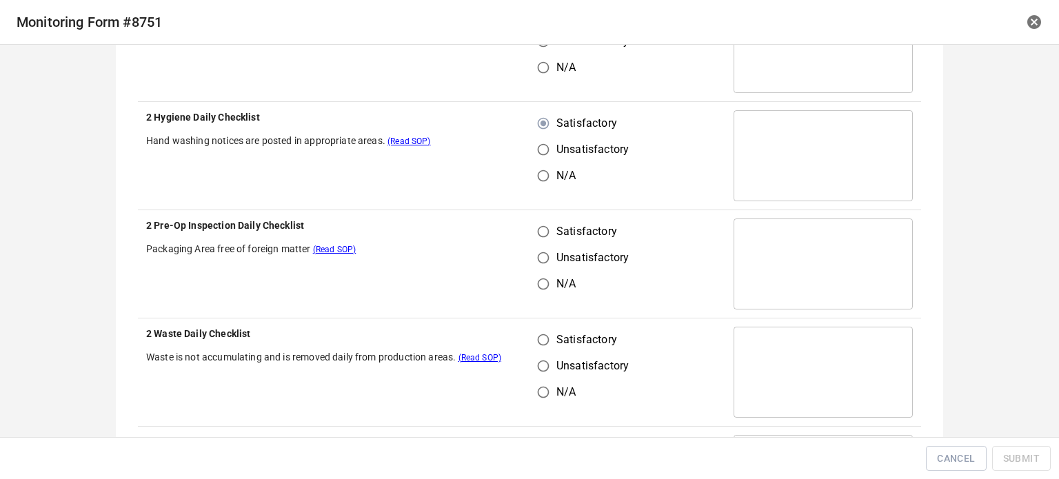
drag, startPoint x: 544, startPoint y: 215, endPoint x: 540, endPoint y: 249, distance: 34.0
click at [544, 216] on td "Satisfactory Unsatisfactory N/A" at bounding box center [627, 264] width 196 height 108
drag, startPoint x: 538, startPoint y: 228, endPoint x: 542, endPoint y: 270, distance: 42.2
click at [538, 232] on input "Satisfactory" at bounding box center [543, 231] width 26 height 26
radio input "true"
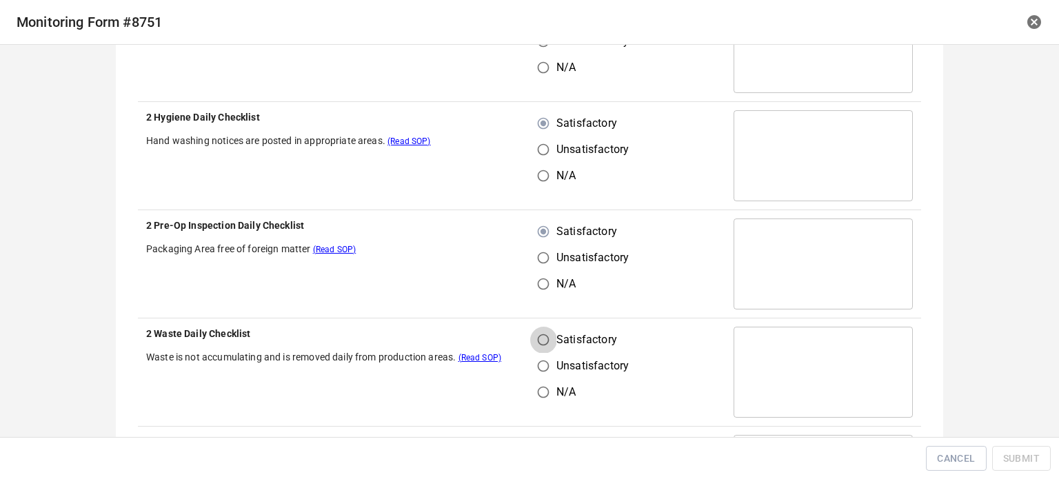
drag, startPoint x: 538, startPoint y: 345, endPoint x: 573, endPoint y: 313, distance: 48.3
click at [542, 348] on input "Satisfactory" at bounding box center [543, 340] width 26 height 26
radio input "true"
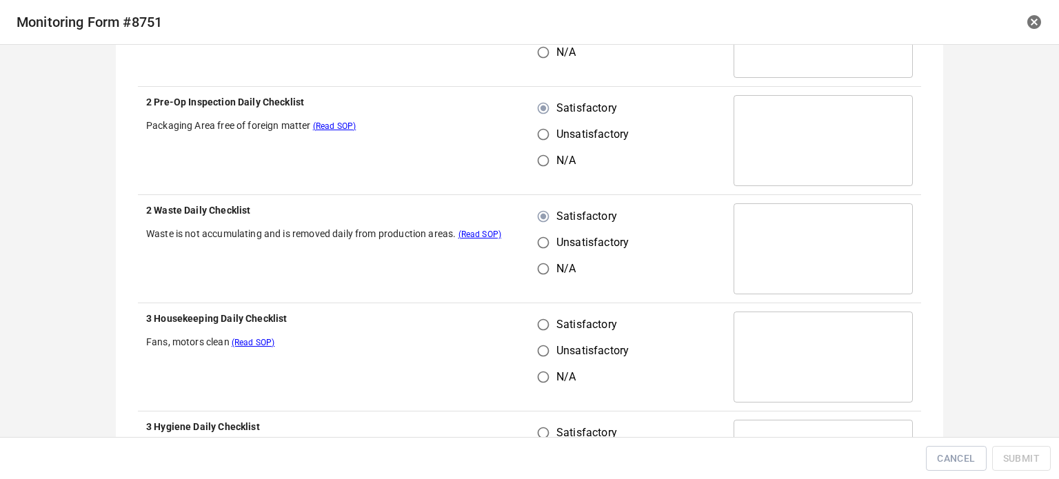
scroll to position [965, 0]
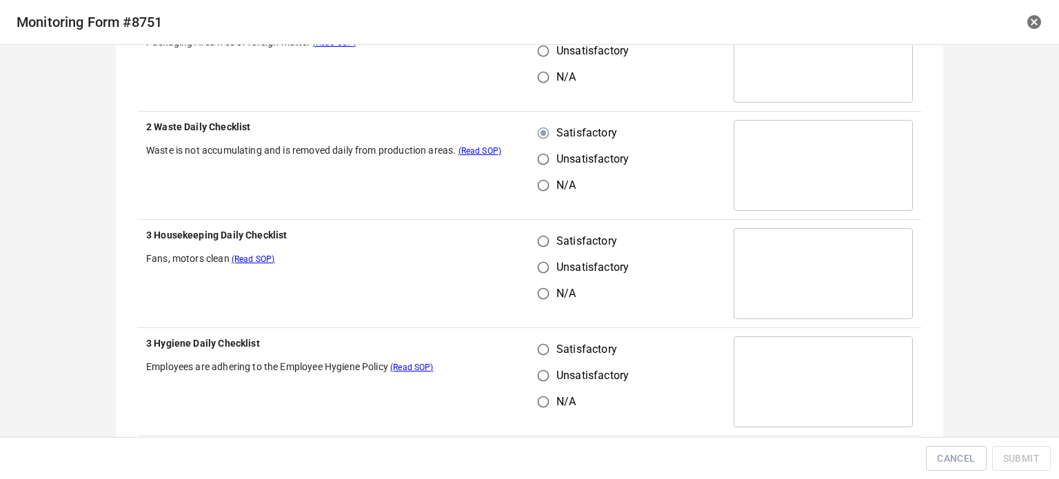
click at [548, 247] on label "Satisfactory" at bounding box center [579, 241] width 99 height 26
click at [548, 247] on input "Satisfactory" at bounding box center [543, 241] width 26 height 26
radio input "true"
click at [534, 345] on input "Satisfactory" at bounding box center [543, 349] width 26 height 26
radio input "true"
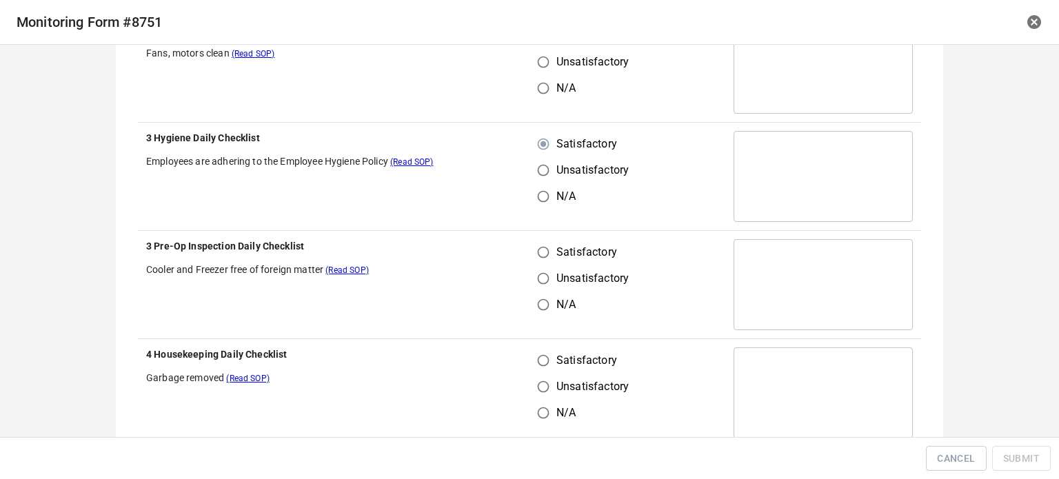
scroll to position [1172, 0]
click at [543, 247] on input "Satisfactory" at bounding box center [543, 251] width 26 height 26
radio input "true"
drag, startPoint x: 538, startPoint y: 351, endPoint x: 560, endPoint y: 356, distance: 22.7
click at [538, 352] on input "Satisfactory" at bounding box center [543, 359] width 26 height 26
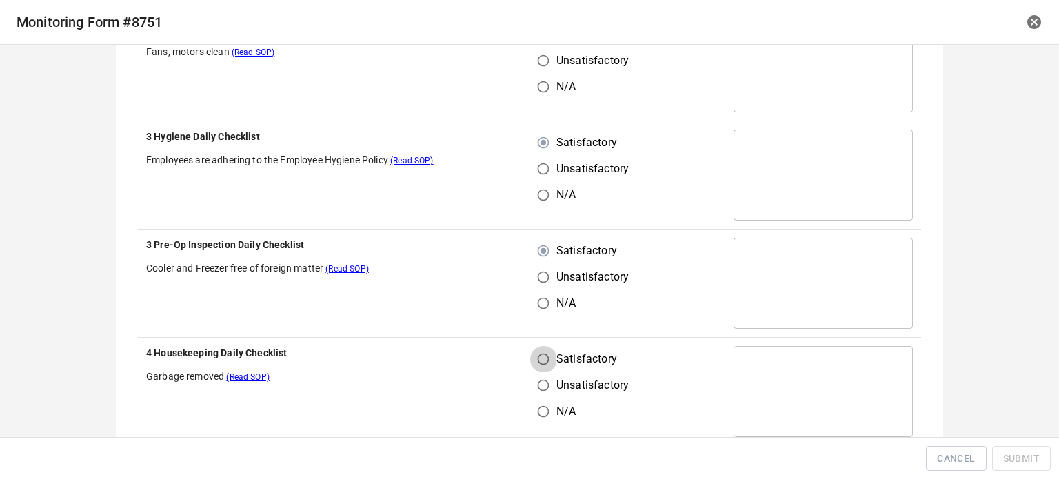
radio input "true"
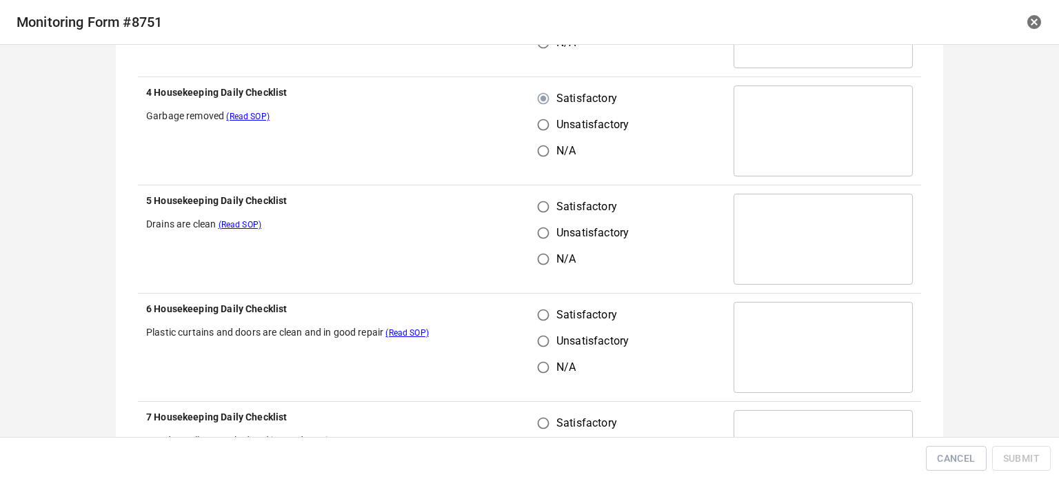
scroll to position [1447, 0]
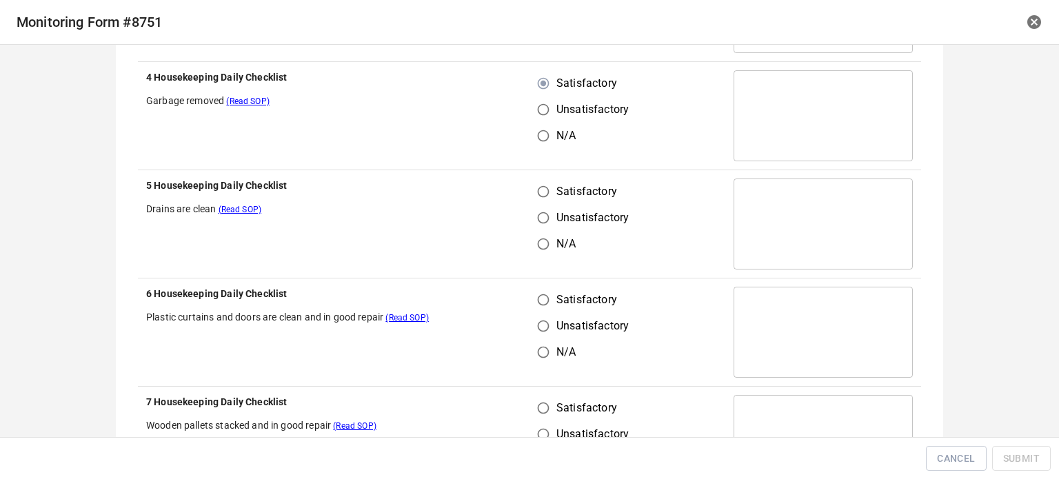
click at [541, 182] on input "Satisfactory" at bounding box center [543, 191] width 26 height 26
radio input "true"
drag, startPoint x: 539, startPoint y: 298, endPoint x: 554, endPoint y: 374, distance: 78.0
click at [539, 298] on input "Satisfactory" at bounding box center [543, 300] width 26 height 26
radio input "true"
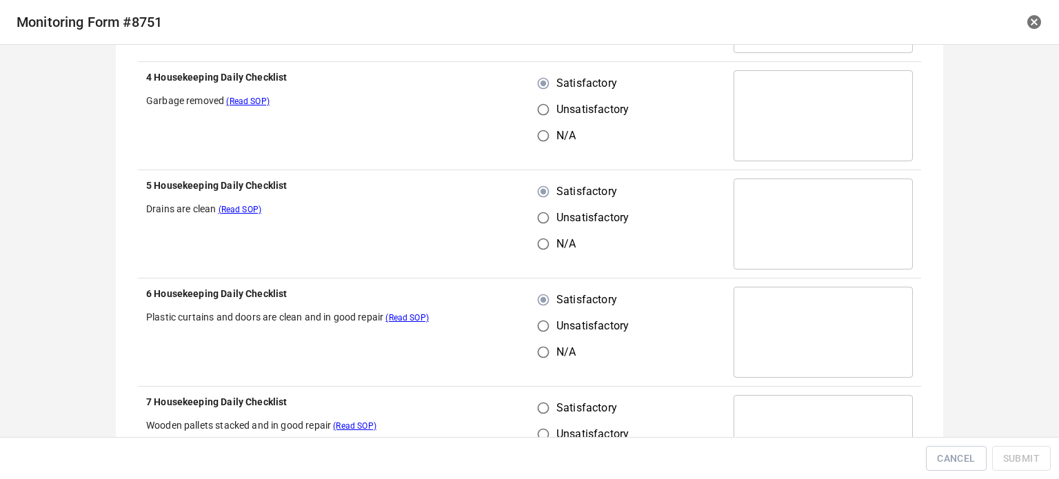
click at [544, 398] on input "Satisfactory" at bounding box center [543, 408] width 26 height 26
radio input "true"
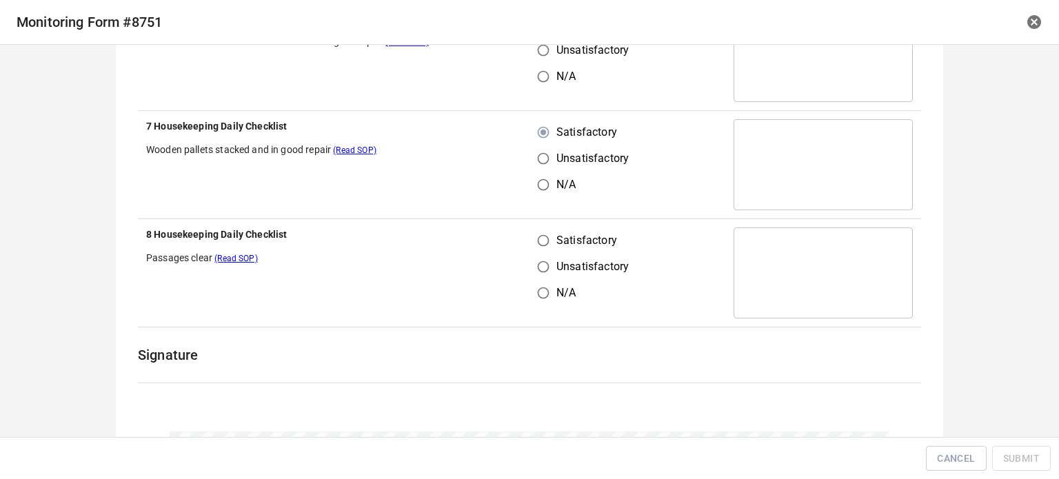
click at [540, 236] on input "Satisfactory" at bounding box center [543, 240] width 26 height 26
radio input "true"
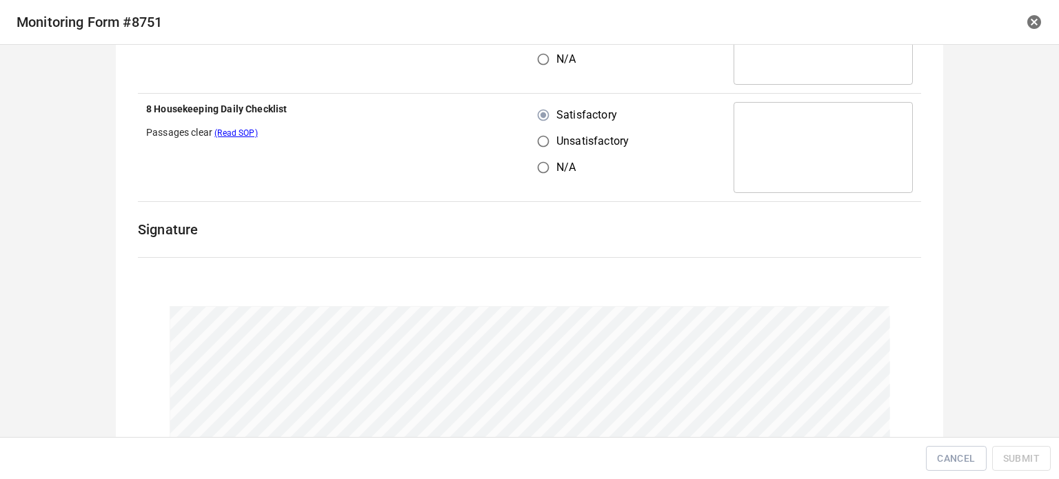
scroll to position [1939, 0]
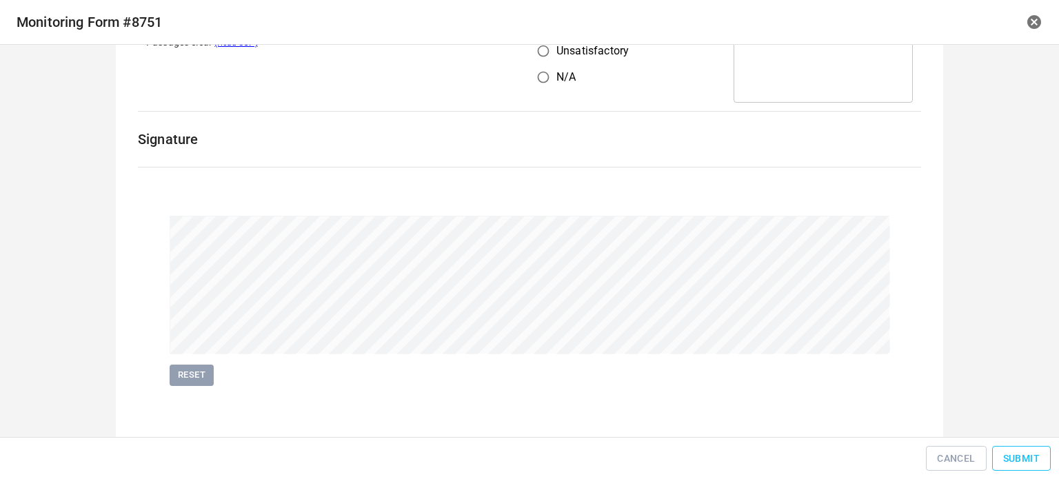
click at [1032, 457] on span "Submit" at bounding box center [1021, 458] width 37 height 17
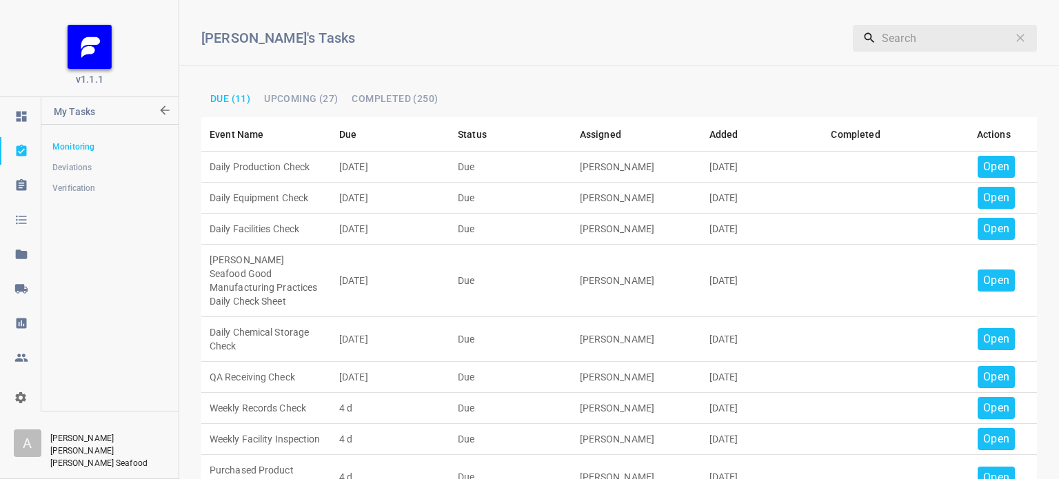
click at [997, 167] on p "Open" at bounding box center [996, 166] width 26 height 17
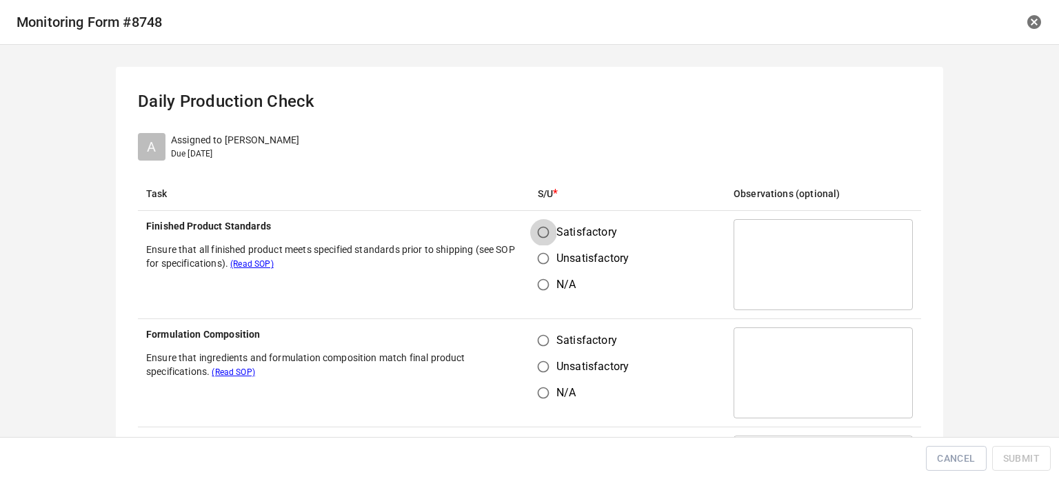
click at [538, 238] on input "Satisfactory" at bounding box center [543, 232] width 26 height 26
radio input "true"
drag, startPoint x: 543, startPoint y: 335, endPoint x: 557, endPoint y: 342, distance: 15.7
click at [543, 341] on input "Satisfactory" at bounding box center [543, 340] width 26 height 26
radio input "true"
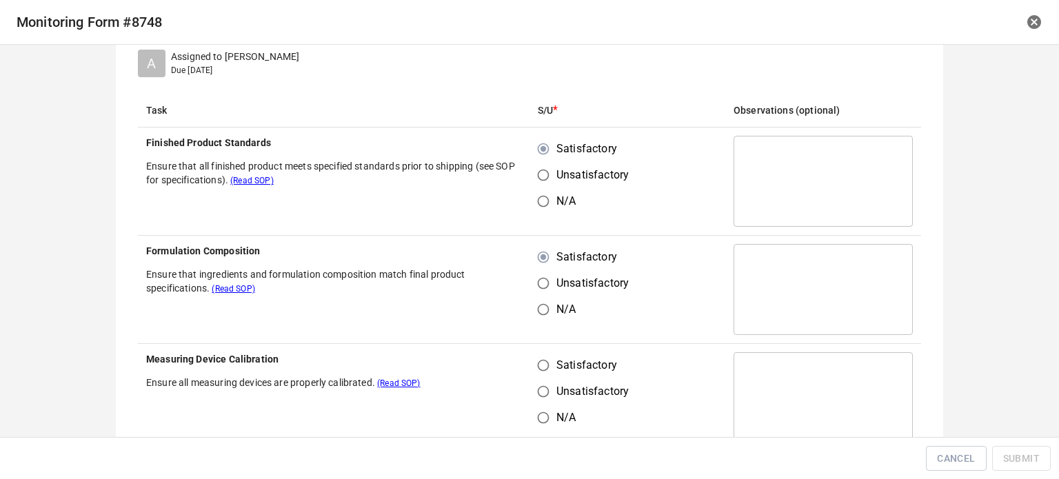
scroll to position [207, 0]
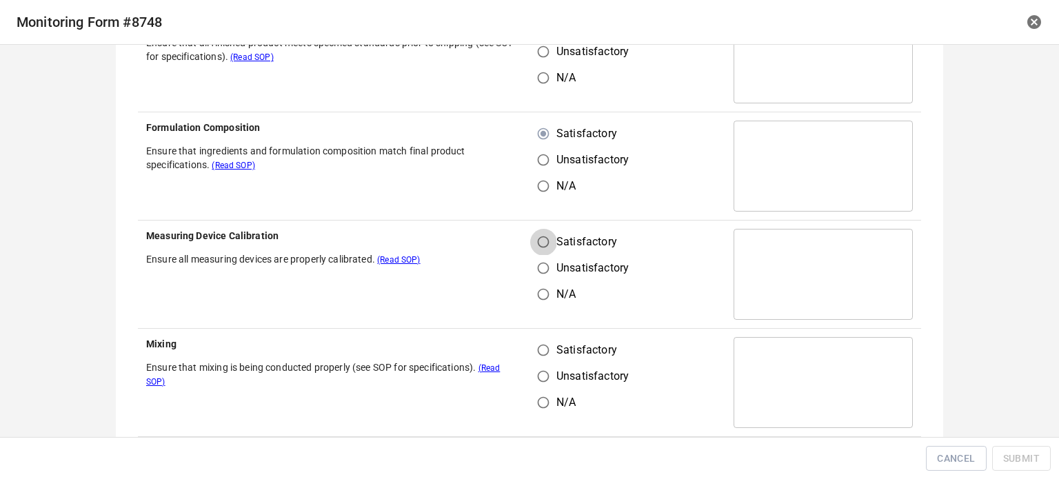
click at [545, 238] on input "Satisfactory" at bounding box center [543, 242] width 26 height 26
radio input "true"
drag, startPoint x: 536, startPoint y: 356, endPoint x: 549, endPoint y: 334, distance: 25.9
click at [536, 355] on input "Satisfactory" at bounding box center [543, 350] width 26 height 26
radio input "true"
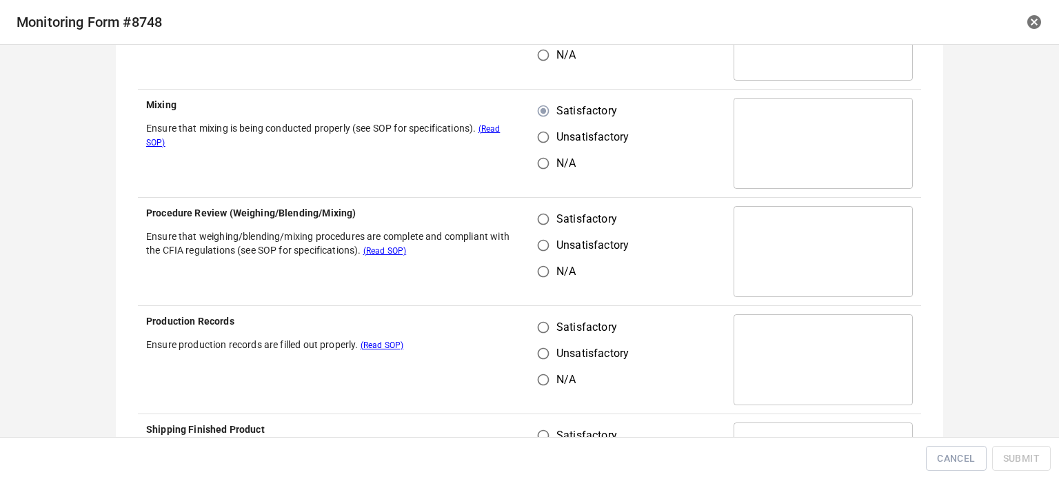
scroll to position [482, 0]
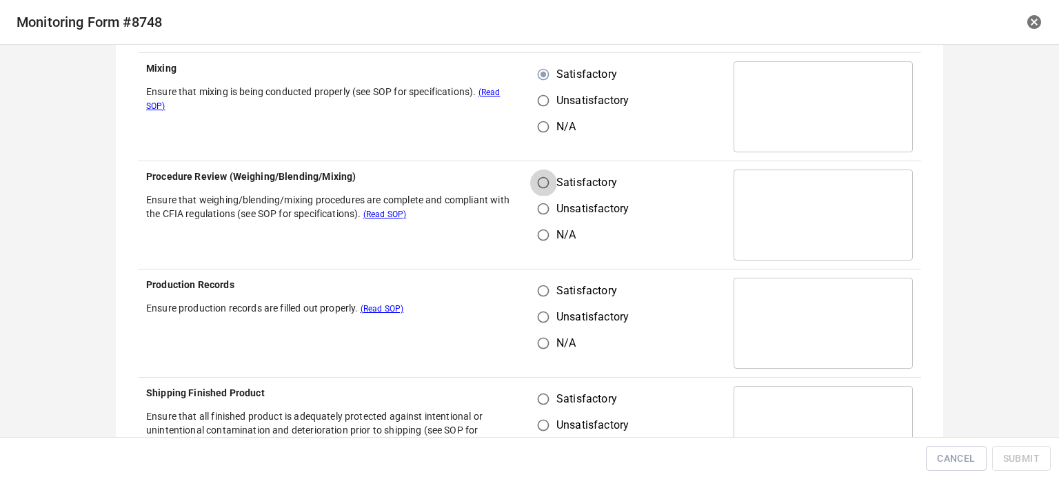
click at [540, 184] on input "Satisfactory" at bounding box center [543, 183] width 26 height 26
radio input "true"
drag, startPoint x: 533, startPoint y: 305, endPoint x: 540, endPoint y: 297, distance: 10.3
click at [538, 300] on div "Satisfactory Unsatisfactory N/A" at bounding box center [589, 317] width 102 height 79
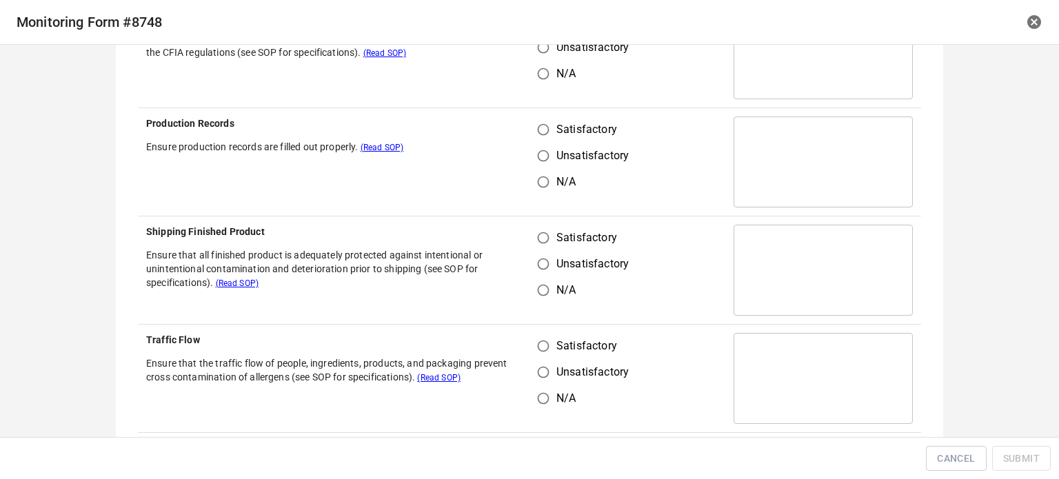
scroll to position [620, 0]
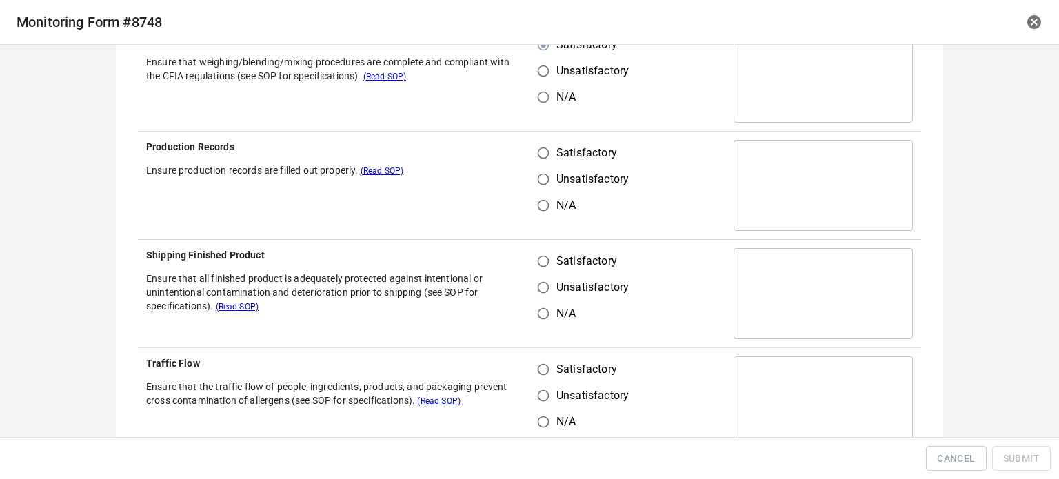
click at [535, 158] on input "Satisfactory" at bounding box center [543, 153] width 26 height 26
radio input "true"
click at [541, 278] on input "Unsatisfactory" at bounding box center [543, 287] width 26 height 26
radio input "true"
click at [540, 257] on input "Satisfactory" at bounding box center [543, 261] width 26 height 26
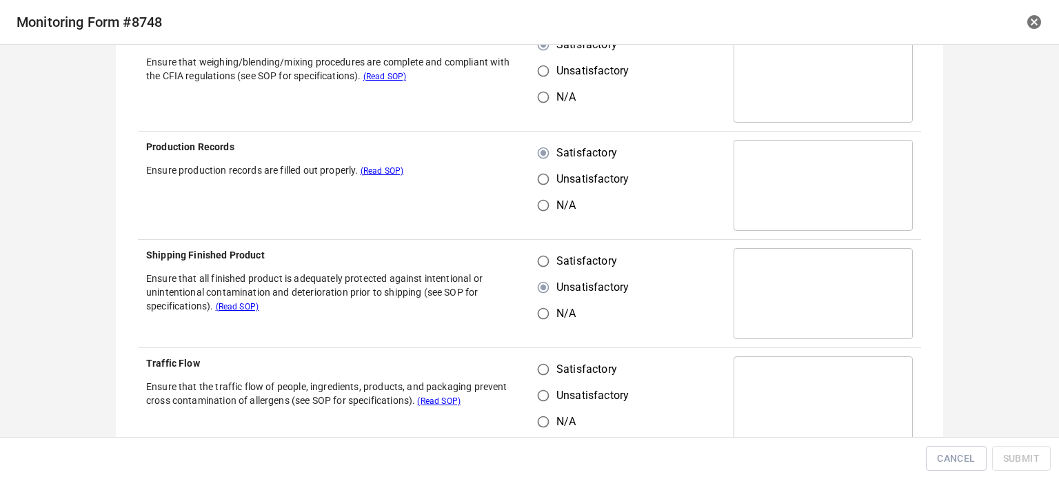
radio input "true"
click at [534, 382] on input "Unsatisfactory" at bounding box center [543, 395] width 26 height 26
radio input "true"
click at [557, 357] on label "Satisfactory" at bounding box center [579, 369] width 99 height 26
click at [556, 357] on input "Satisfactory" at bounding box center [543, 369] width 26 height 26
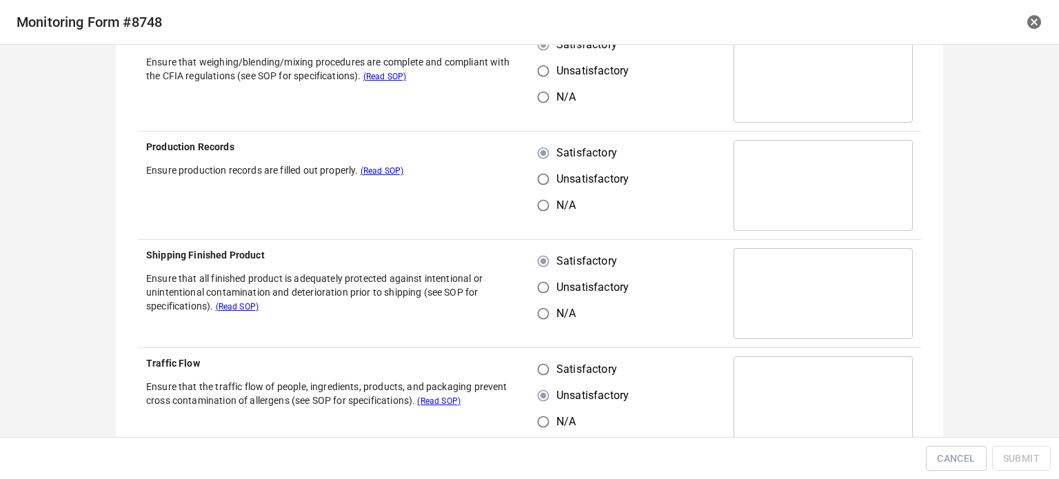
radio input "true"
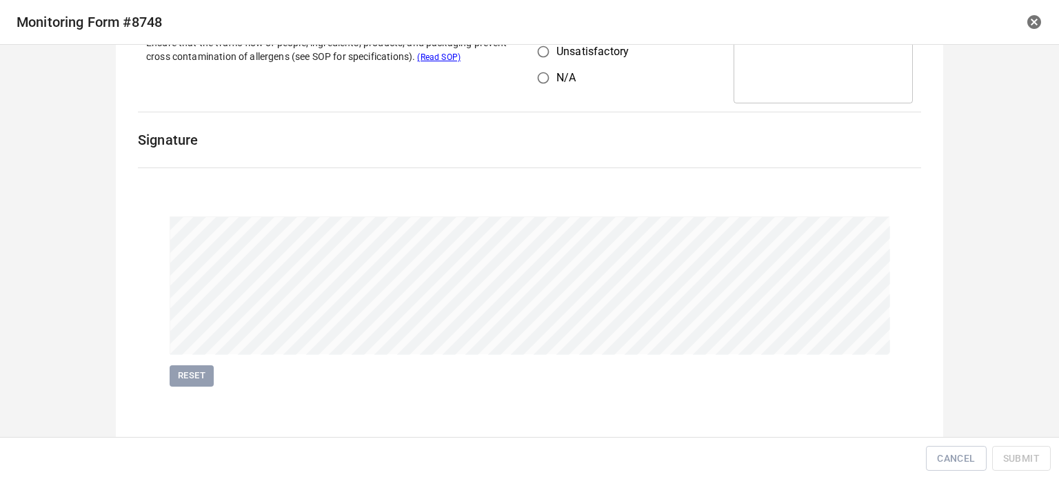
scroll to position [966, 0]
click at [1013, 458] on span "Submit" at bounding box center [1021, 458] width 37 height 17
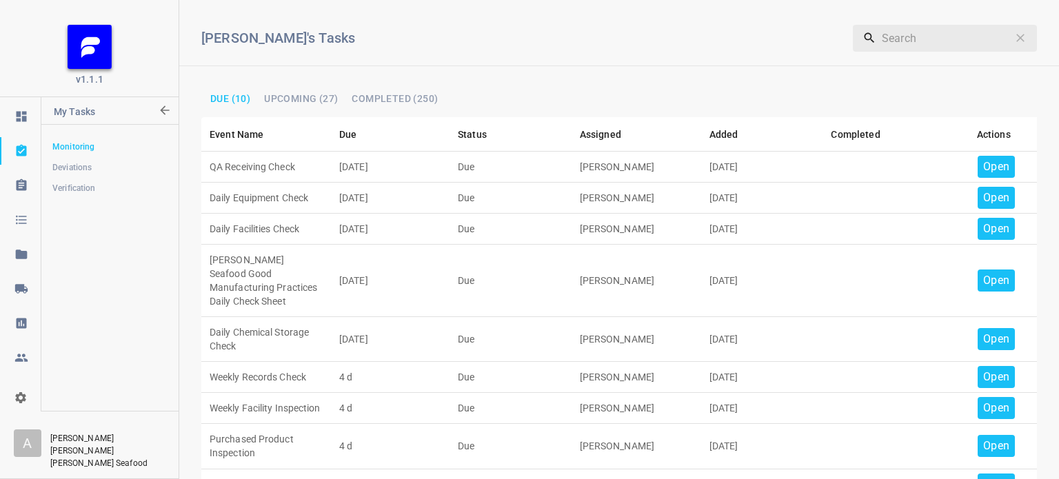
click at [972, 162] on div "Open" at bounding box center [993, 167] width 43 height 22
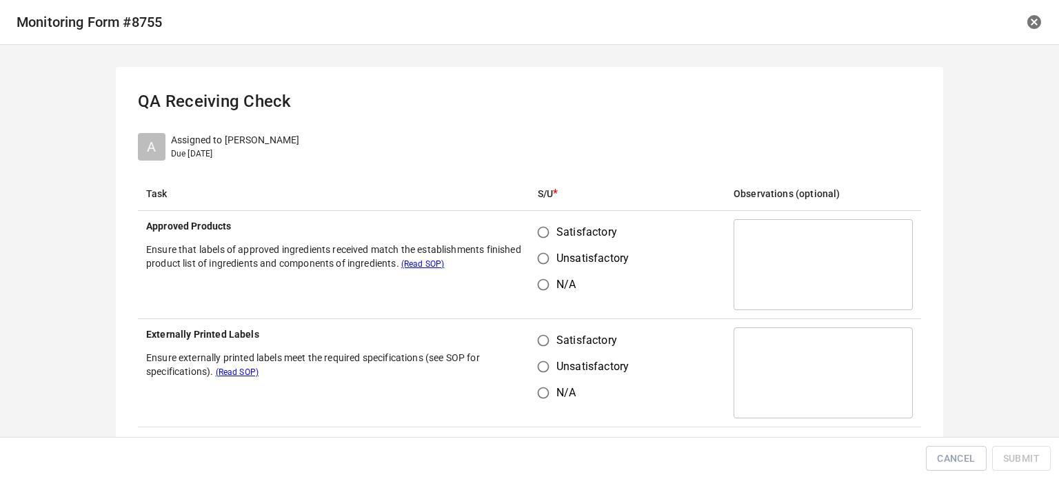
click at [543, 229] on input "Satisfactory" at bounding box center [543, 232] width 26 height 26
radio input "true"
click at [537, 354] on input "Unsatisfactory" at bounding box center [543, 367] width 26 height 26
radio input "true"
click at [541, 340] on input "Satisfactory" at bounding box center [543, 340] width 26 height 26
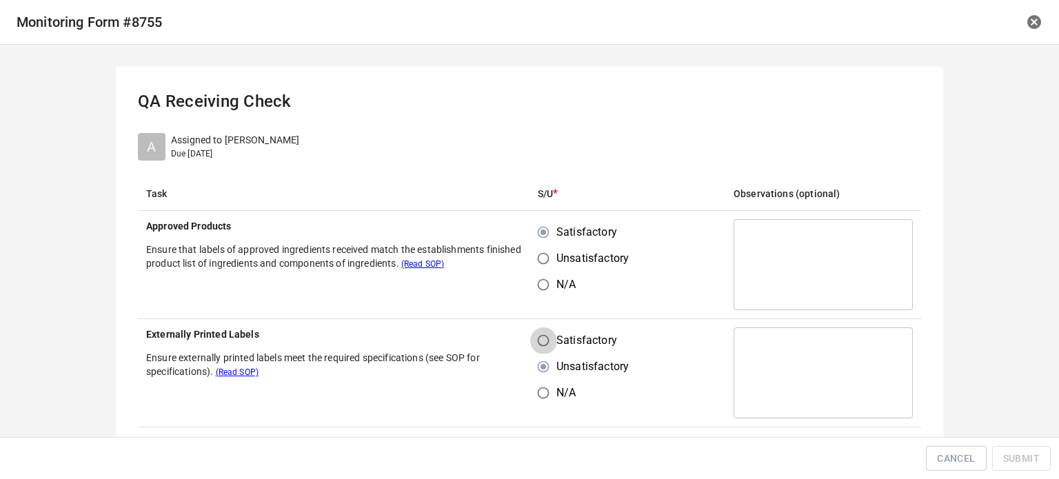
radio input "true"
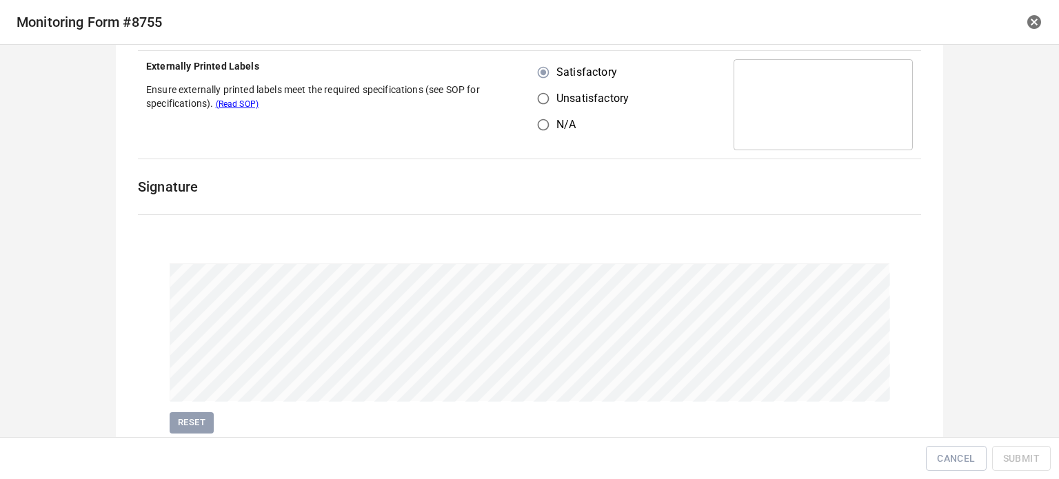
scroll to position [318, 0]
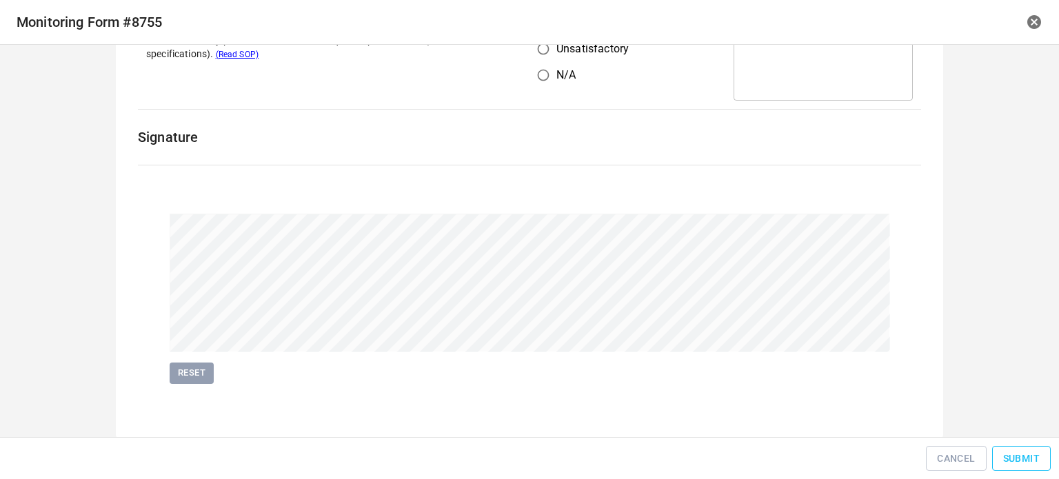
click at [1012, 446] on button "Submit" at bounding box center [1021, 458] width 59 height 25
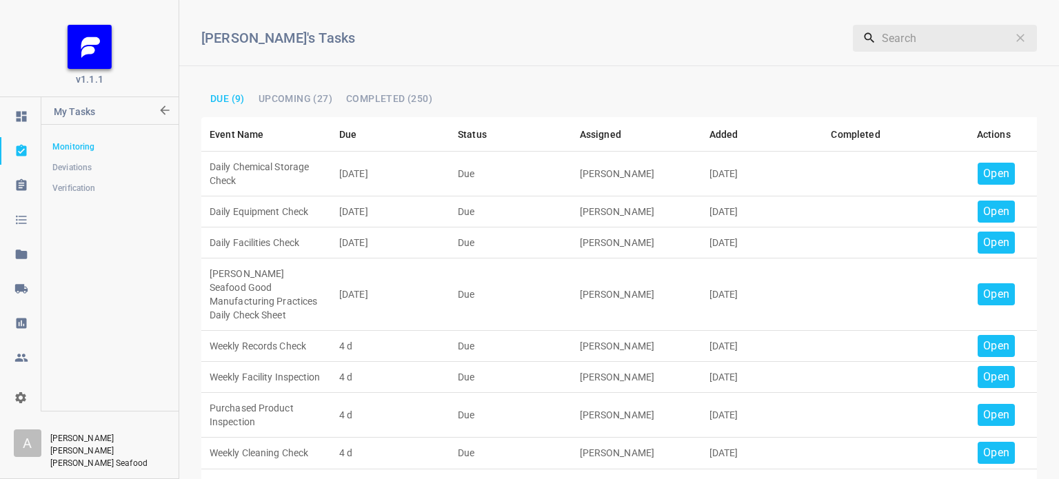
click at [984, 166] on p "Open" at bounding box center [996, 173] width 26 height 17
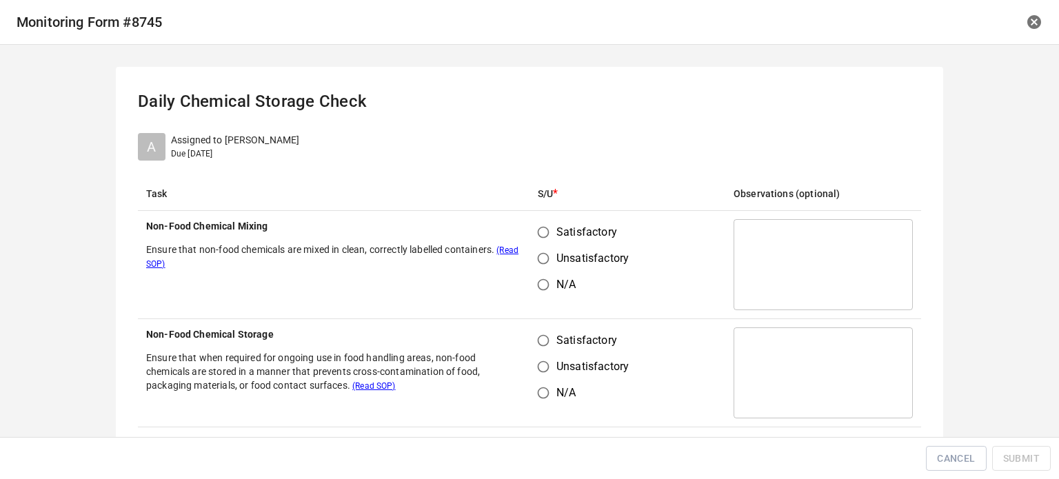
click at [550, 225] on input "Satisfactory" at bounding box center [543, 232] width 26 height 26
radio input "true"
click at [556, 348] on span "Satisfactory" at bounding box center [586, 340] width 61 height 17
click at [554, 348] on input "Satisfactory" at bounding box center [543, 340] width 26 height 26
radio input "true"
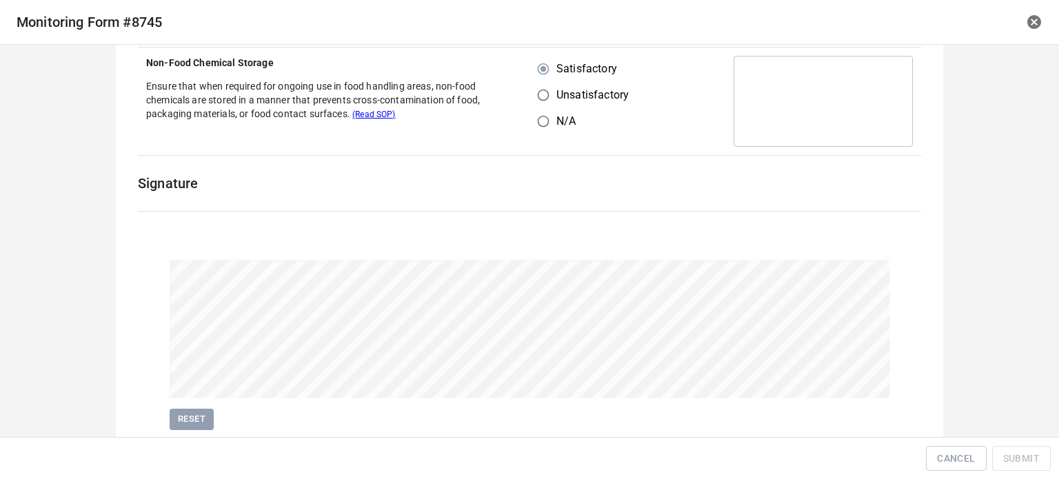
scroll to position [318, 0]
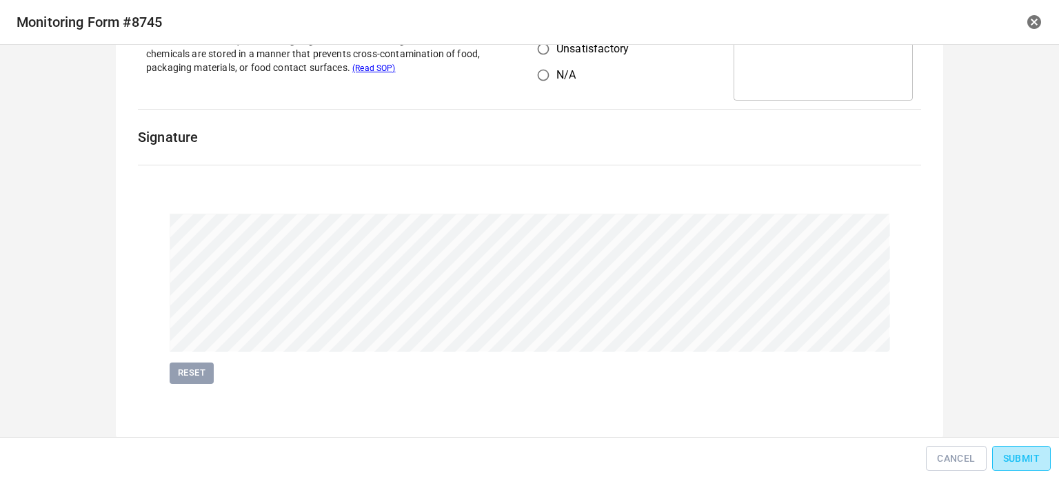
click at [1025, 462] on span "Submit" at bounding box center [1021, 458] width 37 height 17
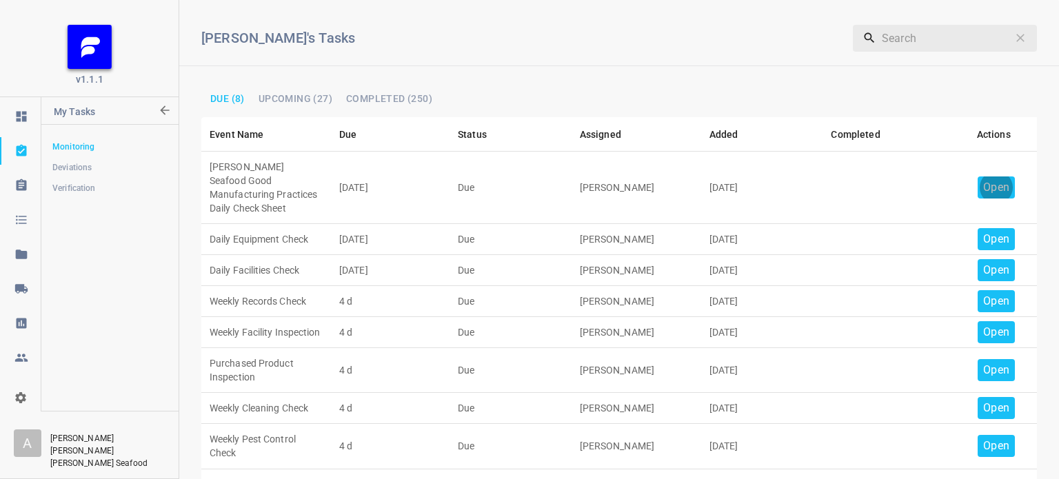
click at [977, 177] on div "Open" at bounding box center [995, 187] width 37 height 22
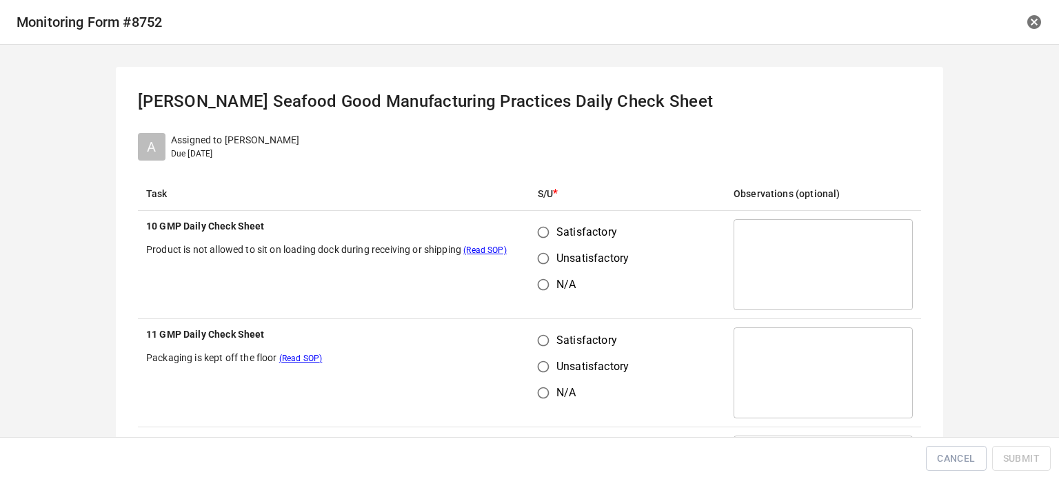
click at [536, 233] on input "Satisfactory" at bounding box center [543, 232] width 26 height 26
radio input "true"
click at [540, 335] on input "Satisfactory" at bounding box center [543, 340] width 26 height 26
radio input "true"
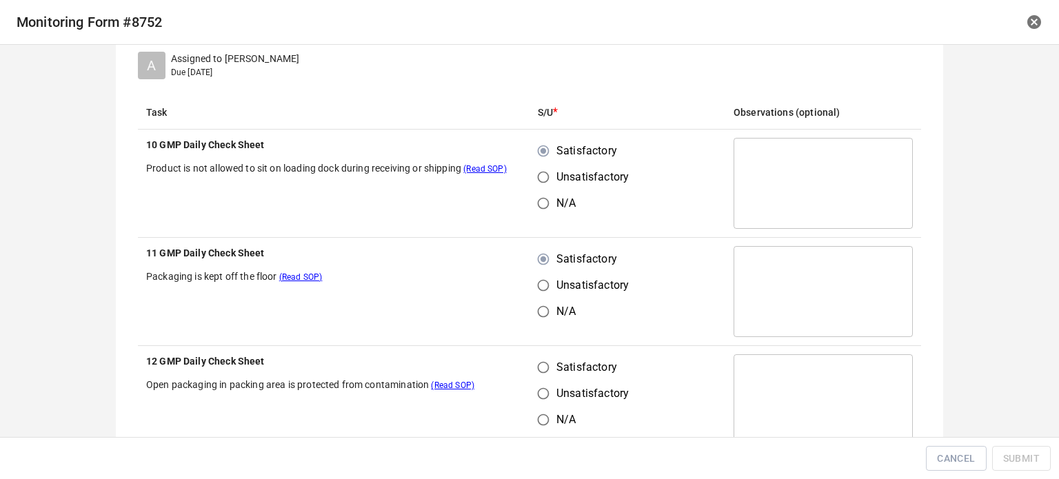
scroll to position [207, 0]
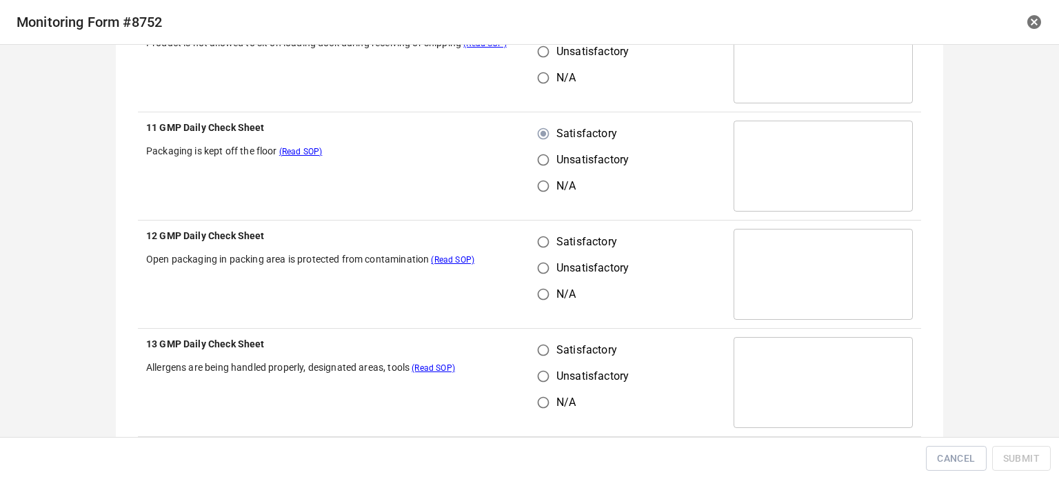
click at [538, 238] on input "Satisfactory" at bounding box center [543, 242] width 26 height 26
radio input "true"
drag, startPoint x: 538, startPoint y: 353, endPoint x: 553, endPoint y: 344, distance: 18.2
click at [540, 353] on input "Satisfactory" at bounding box center [543, 350] width 26 height 26
radio input "true"
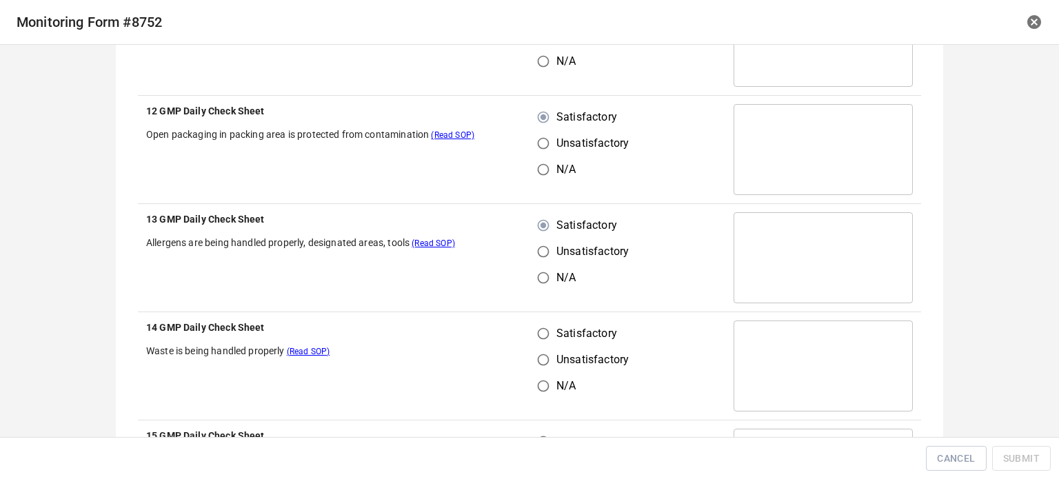
scroll to position [413, 0]
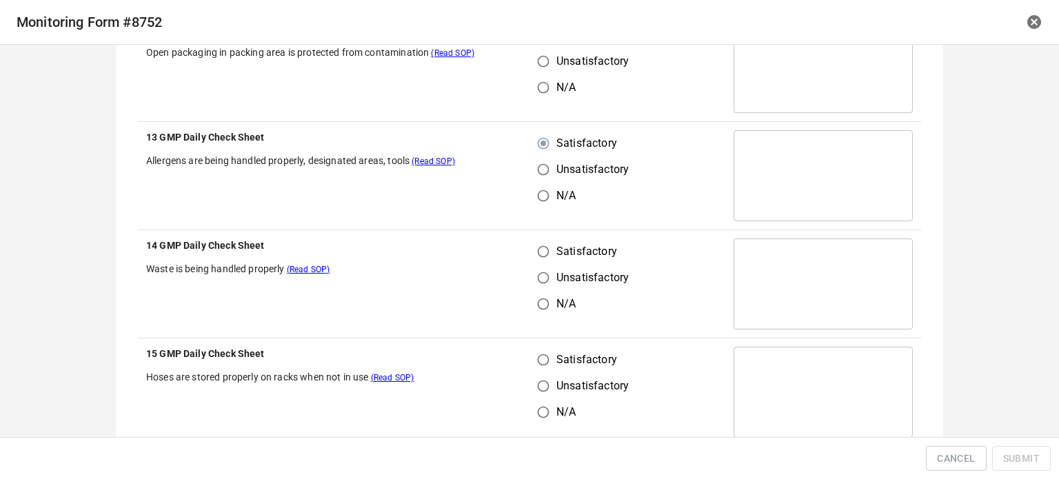
drag, startPoint x: 535, startPoint y: 256, endPoint x: 540, endPoint y: 264, distance: 9.6
click at [536, 257] on input "Satisfactory" at bounding box center [543, 251] width 26 height 26
radio input "true"
click at [535, 358] on input "Satisfactory" at bounding box center [543, 360] width 26 height 26
radio input "true"
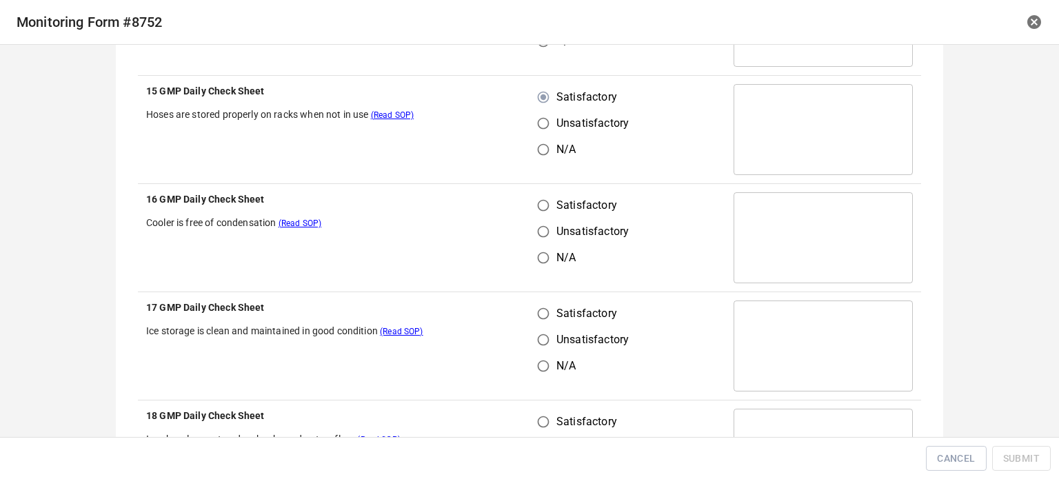
scroll to position [689, 0]
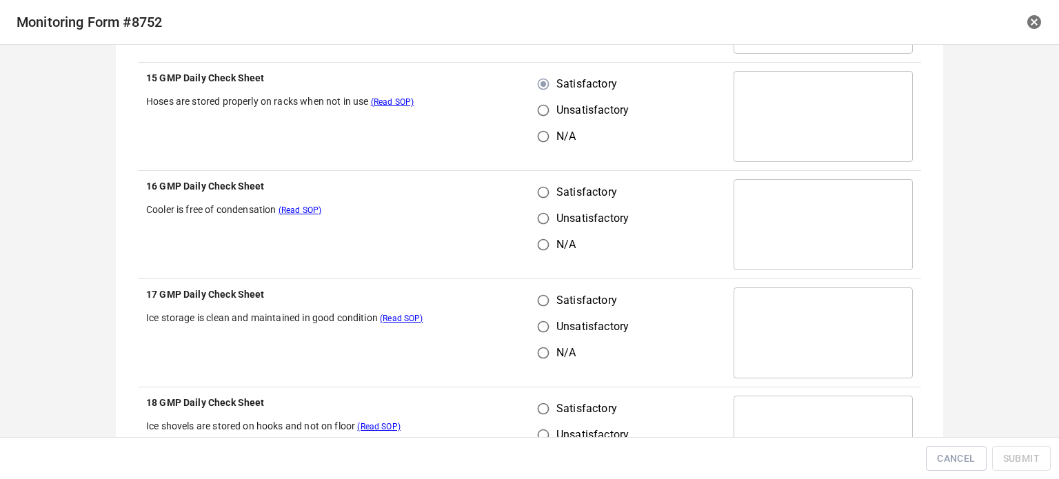
click at [530, 200] on input "Satisfactory" at bounding box center [543, 192] width 26 height 26
radio input "true"
drag, startPoint x: 537, startPoint y: 296, endPoint x: 539, endPoint y: 317, distance: 20.8
click at [537, 300] on input "Satisfactory" at bounding box center [543, 300] width 26 height 26
radio input "true"
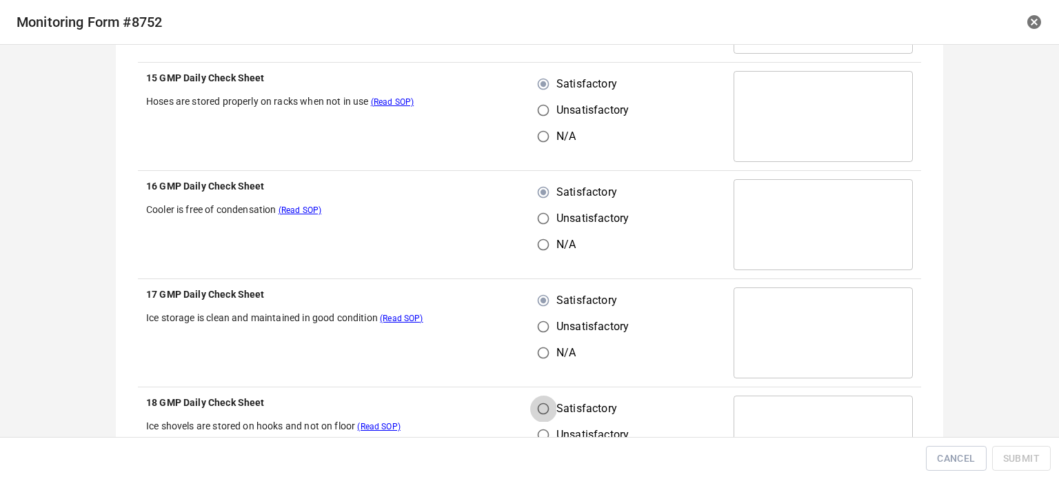
drag, startPoint x: 535, startPoint y: 402, endPoint x: 545, endPoint y: 404, distance: 9.7
click at [540, 404] on input "Satisfactory" at bounding box center [543, 409] width 26 height 26
radio input "true"
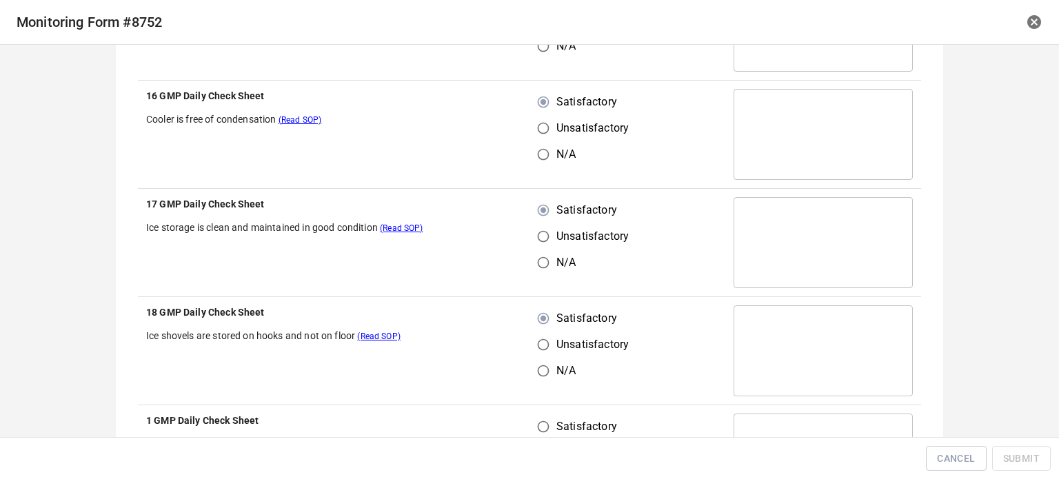
scroll to position [965, 0]
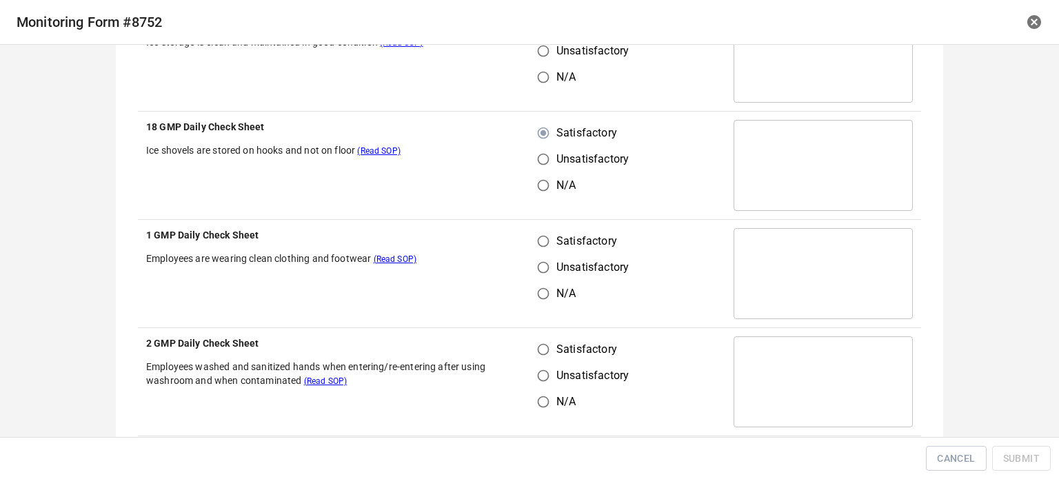
click at [530, 236] on input "Satisfactory" at bounding box center [543, 241] width 26 height 26
radio input "true"
click at [535, 352] on input "Satisfactory" at bounding box center [543, 349] width 26 height 26
radio input "true"
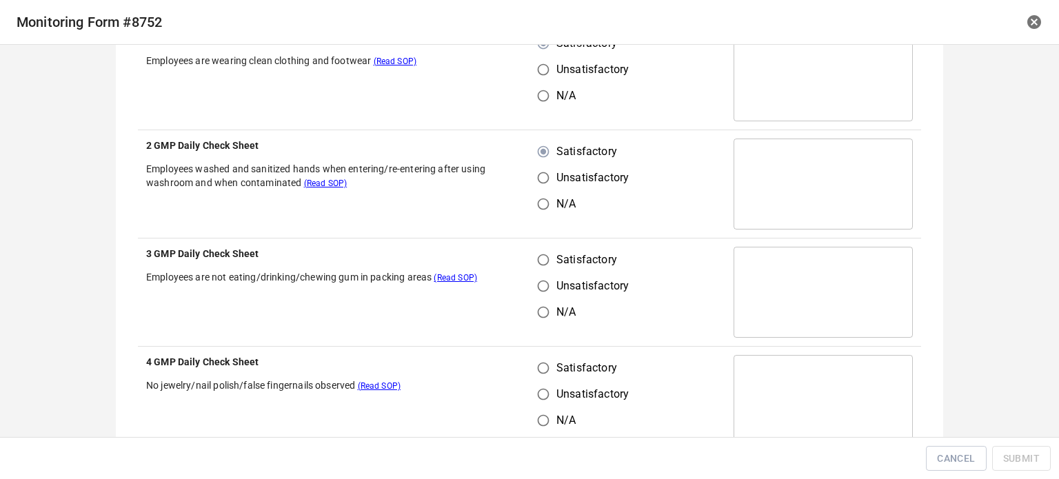
scroll to position [1172, 0]
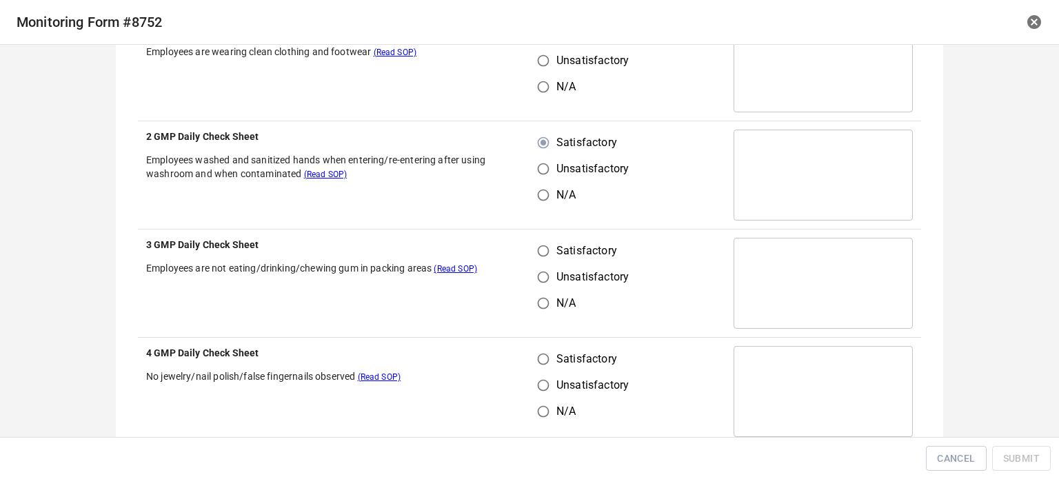
click at [543, 254] on input "Satisfactory" at bounding box center [543, 251] width 26 height 26
radio input "true"
click at [544, 355] on input "Satisfactory" at bounding box center [543, 359] width 26 height 26
radio input "true"
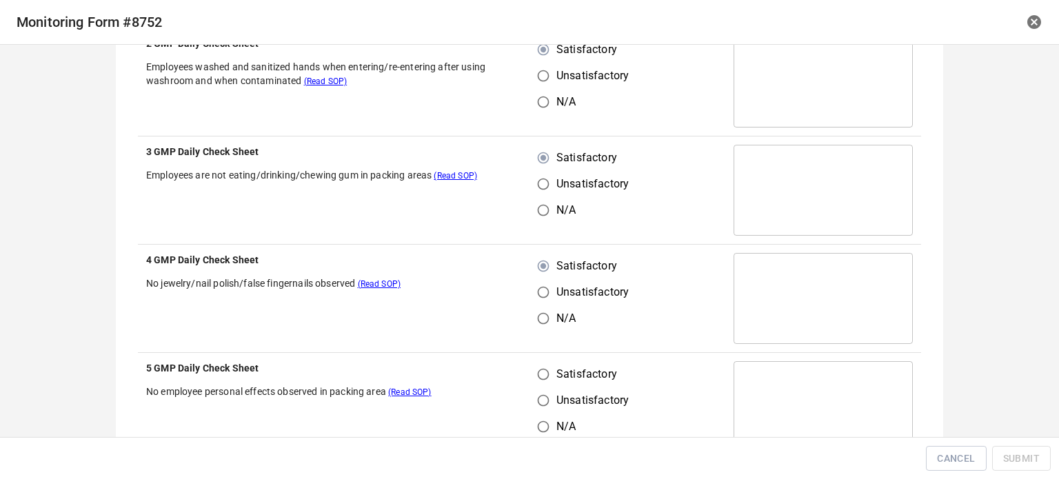
scroll to position [1378, 0]
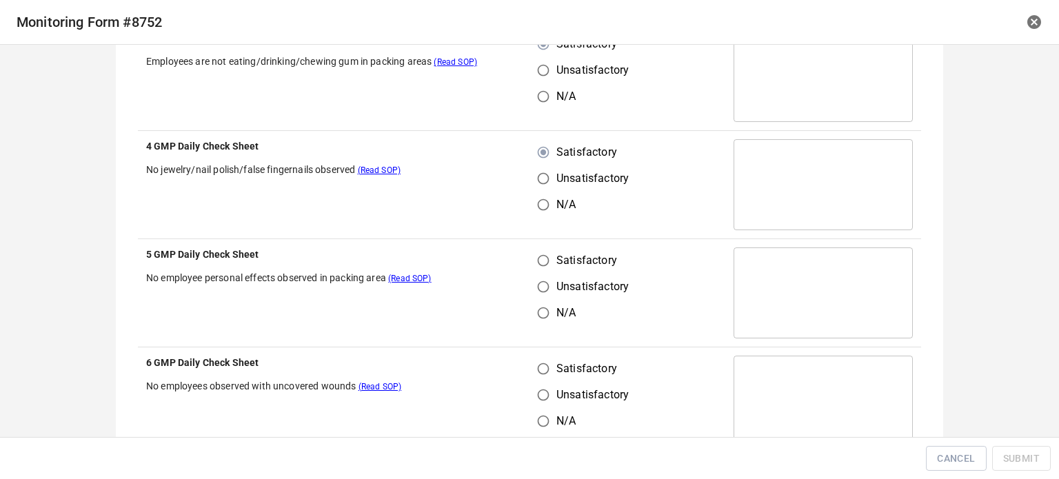
click at [531, 267] on input "Satisfactory" at bounding box center [543, 260] width 26 height 26
radio input "true"
click at [540, 371] on input "Satisfactory" at bounding box center [543, 369] width 26 height 26
radio input "true"
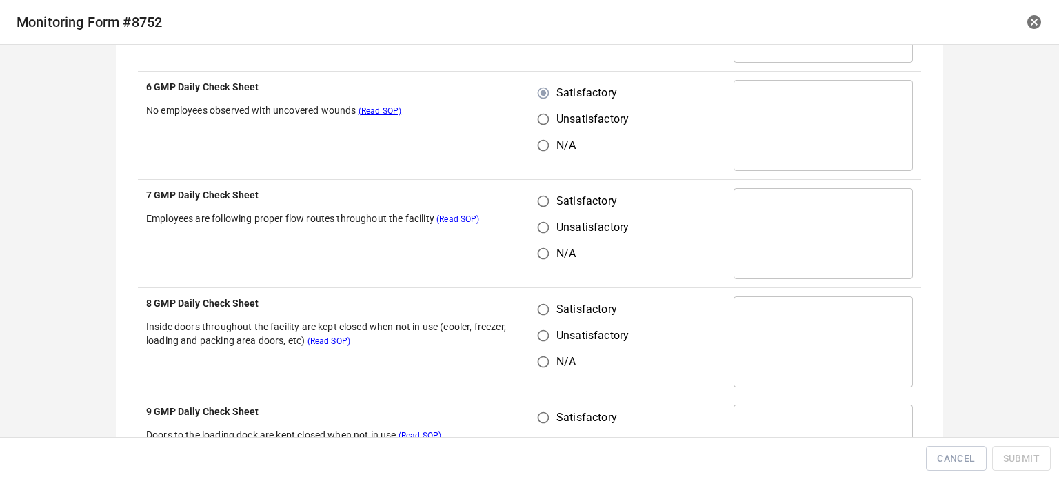
click at [531, 198] on input "Satisfactory" at bounding box center [543, 201] width 26 height 26
radio input "true"
click at [540, 303] on input "Satisfactory" at bounding box center [543, 309] width 26 height 26
radio input "true"
drag, startPoint x: 533, startPoint y: 410, endPoint x: 552, endPoint y: 410, distance: 18.6
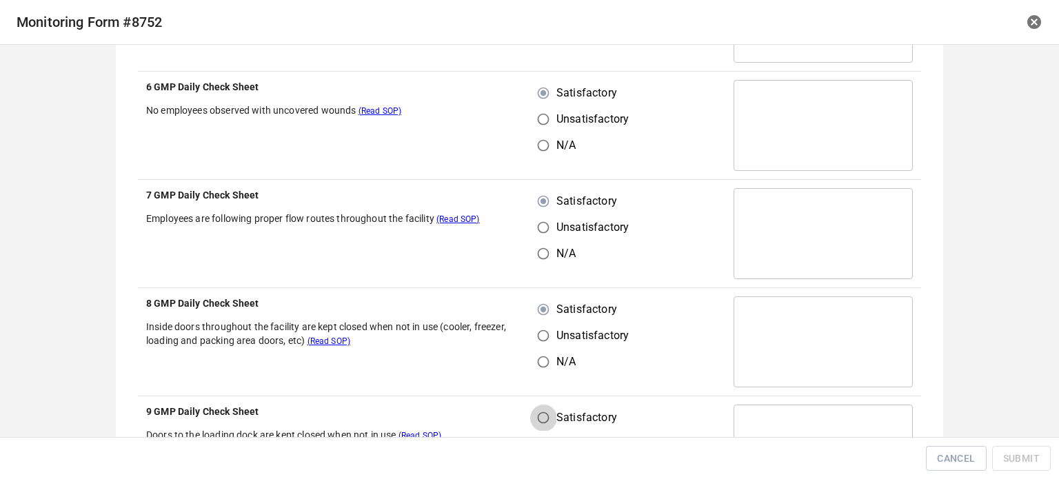
click at [540, 410] on input "Satisfactory" at bounding box center [543, 418] width 26 height 26
radio input "true"
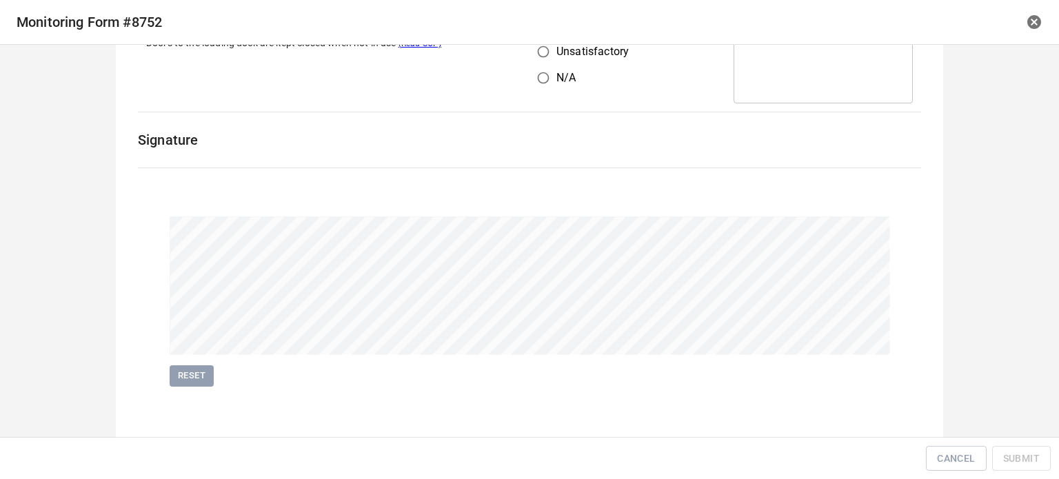
scroll to position [2047, 0]
click at [1039, 460] on span "Submit" at bounding box center [1021, 458] width 37 height 17
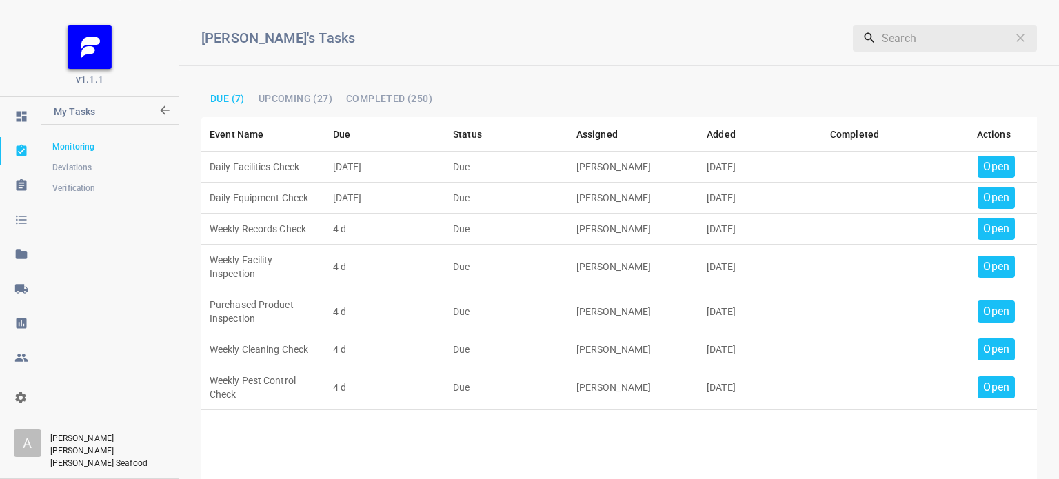
click at [992, 162] on p "Open" at bounding box center [996, 166] width 26 height 17
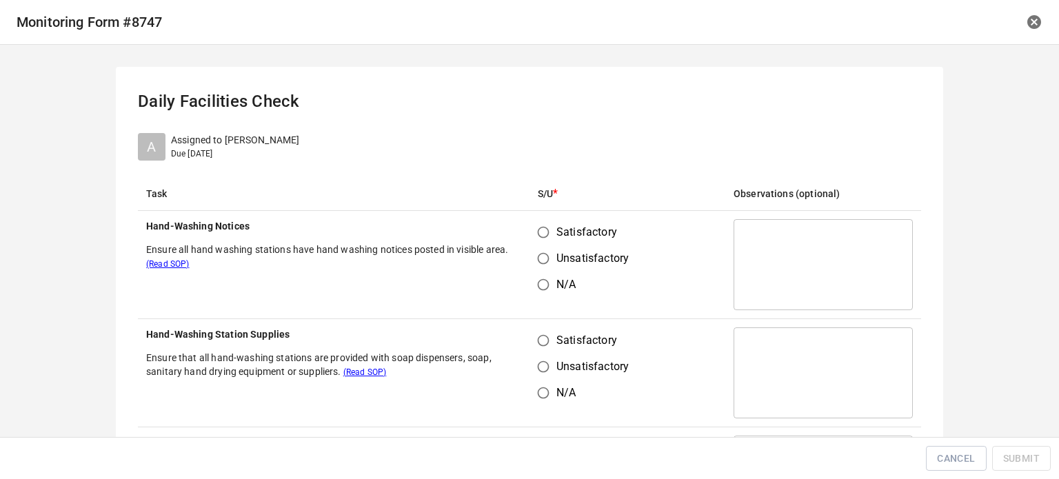
click at [549, 236] on input "Satisfactory" at bounding box center [543, 232] width 26 height 26
radio input "true"
drag, startPoint x: 536, startPoint y: 327, endPoint x: 560, endPoint y: 339, distance: 27.1
click at [536, 328] on td "Satisfactory Unsatisfactory N/A" at bounding box center [627, 373] width 196 height 108
drag, startPoint x: 543, startPoint y: 341, endPoint x: 550, endPoint y: 340, distance: 7.0
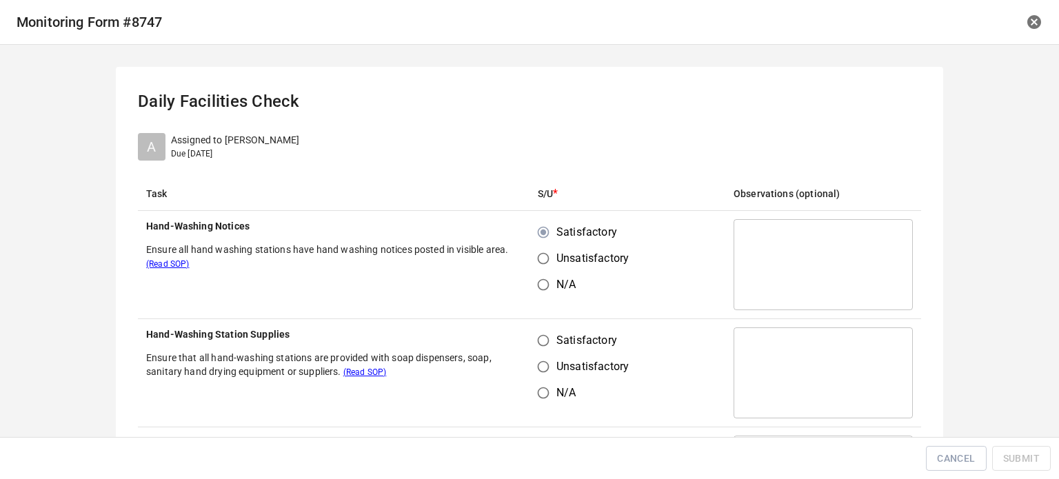
click at [544, 341] on input "Satisfactory" at bounding box center [543, 340] width 26 height 26
radio input "true"
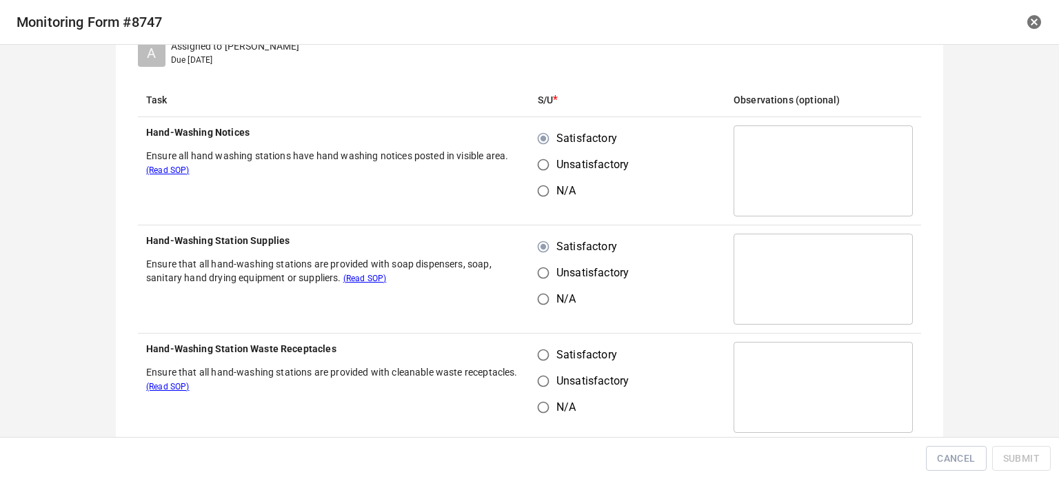
scroll to position [207, 0]
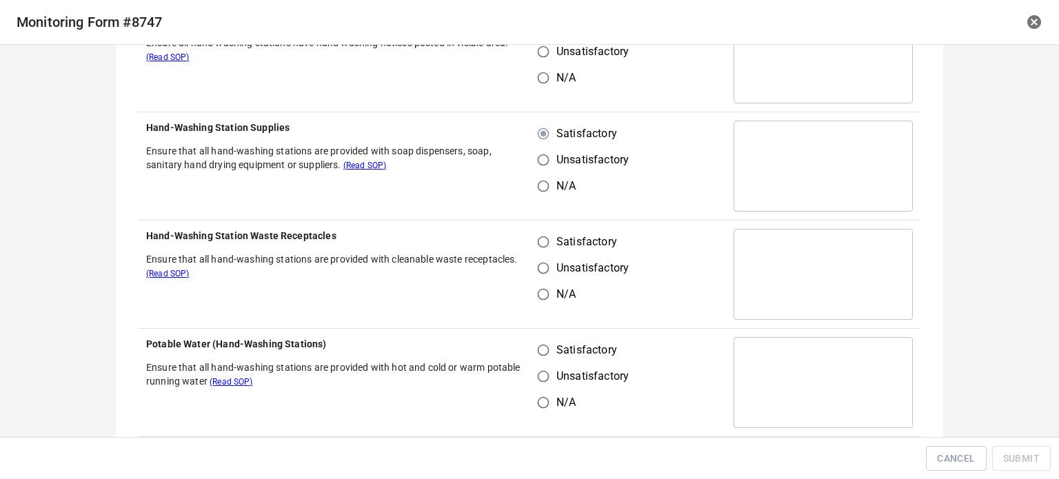
click at [538, 240] on input "Satisfactory" at bounding box center [543, 242] width 26 height 26
radio input "true"
click at [547, 345] on input "Satisfactory" at bounding box center [543, 350] width 26 height 26
radio input "true"
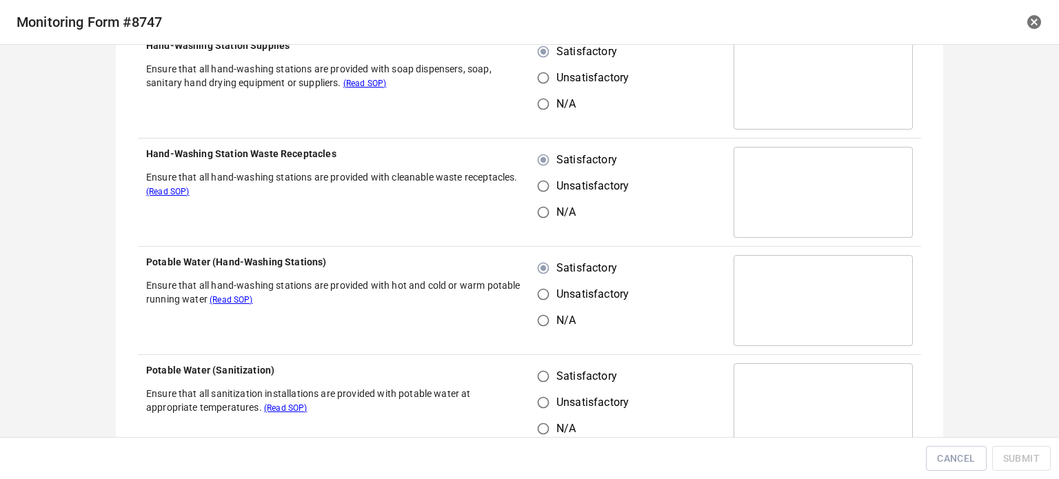
scroll to position [413, 0]
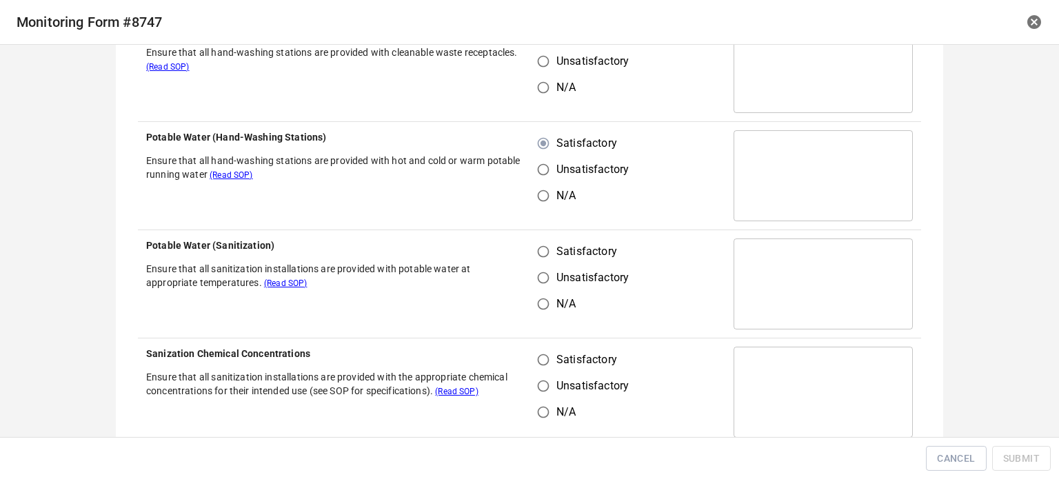
click at [538, 253] on input "Satisfactory" at bounding box center [543, 251] width 26 height 26
radio input "true"
drag, startPoint x: 538, startPoint y: 369, endPoint x: 548, endPoint y: 356, distance: 16.3
click at [539, 369] on input "Satisfactory" at bounding box center [543, 360] width 26 height 26
radio input "true"
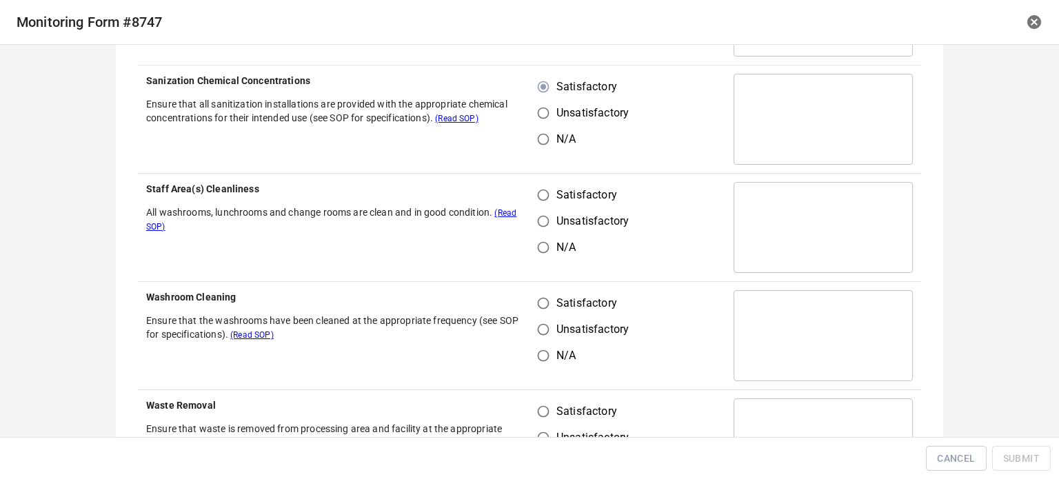
scroll to position [689, 0]
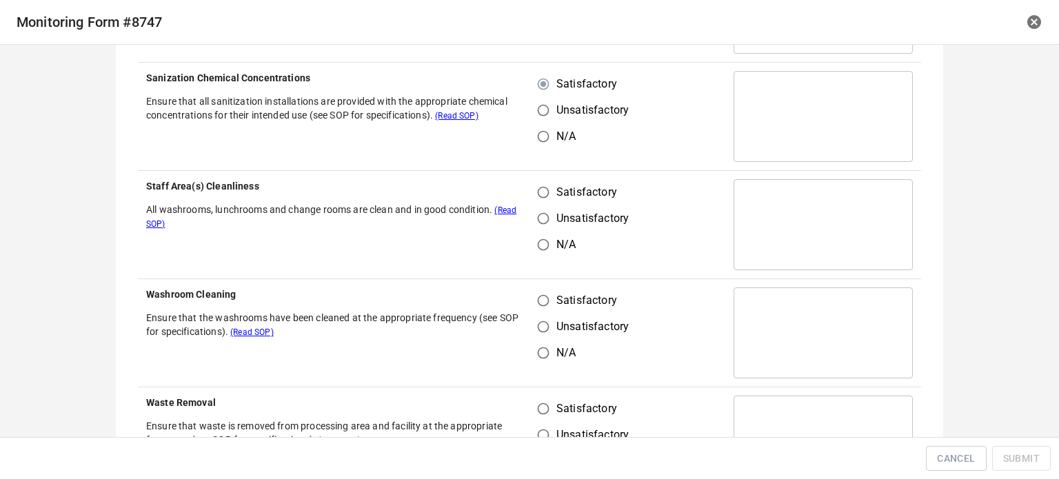
click at [537, 196] on input "Satisfactory" at bounding box center [543, 192] width 26 height 26
radio input "true"
click at [543, 292] on input "Satisfactory" at bounding box center [543, 300] width 26 height 26
radio input "true"
click at [543, 397] on input "Satisfactory" at bounding box center [543, 409] width 26 height 26
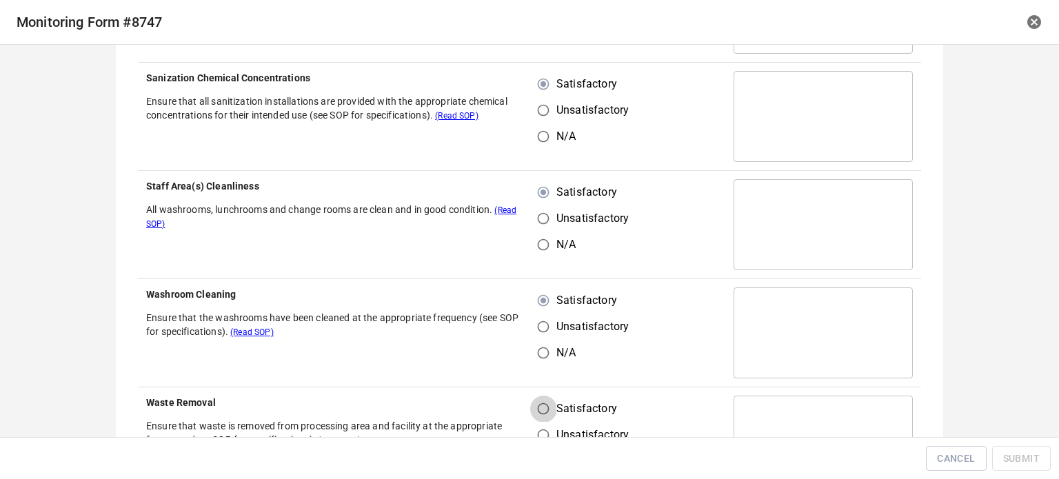
radio input "true"
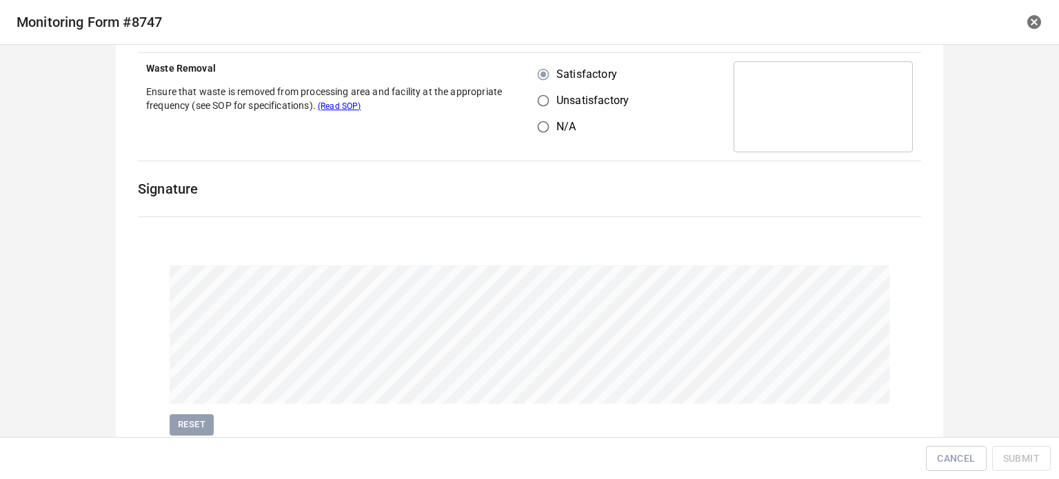
scroll to position [1074, 0]
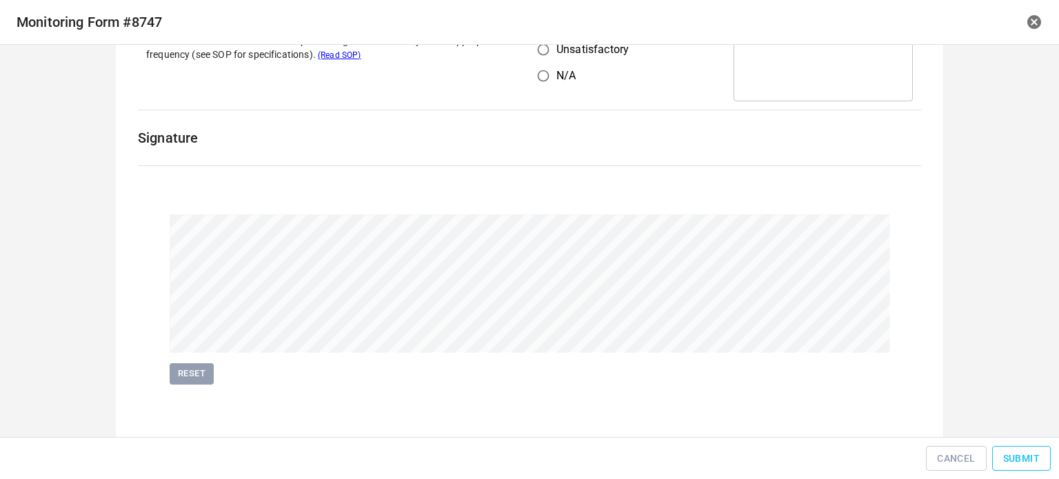
click at [1046, 467] on button "Submit" at bounding box center [1021, 458] width 59 height 25
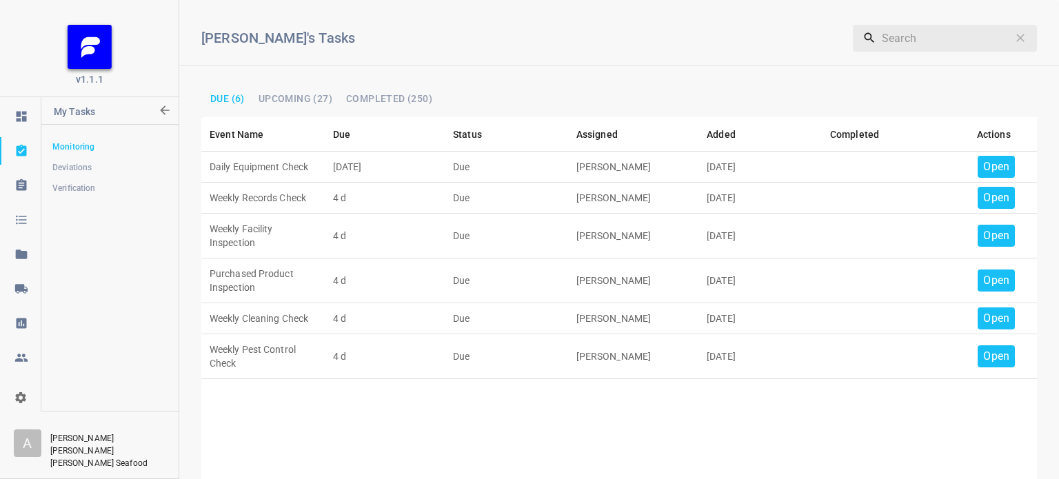
click at [990, 168] on p "Open" at bounding box center [996, 166] width 26 height 17
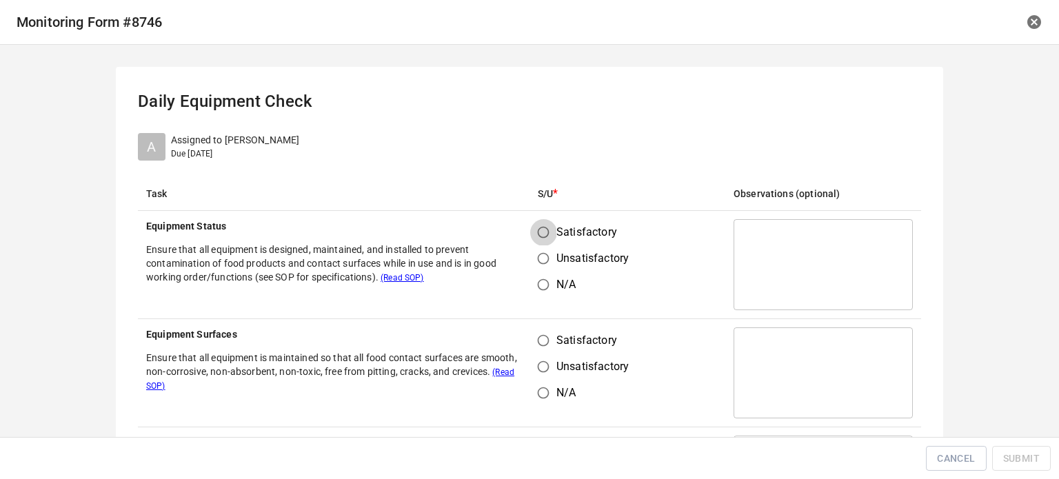
click at [542, 235] on input "Satisfactory" at bounding box center [543, 232] width 26 height 26
radio input "true"
drag, startPoint x: 527, startPoint y: 338, endPoint x: 571, endPoint y: 341, distance: 43.6
click at [550, 341] on input "Satisfactory" at bounding box center [543, 340] width 26 height 26
radio input "true"
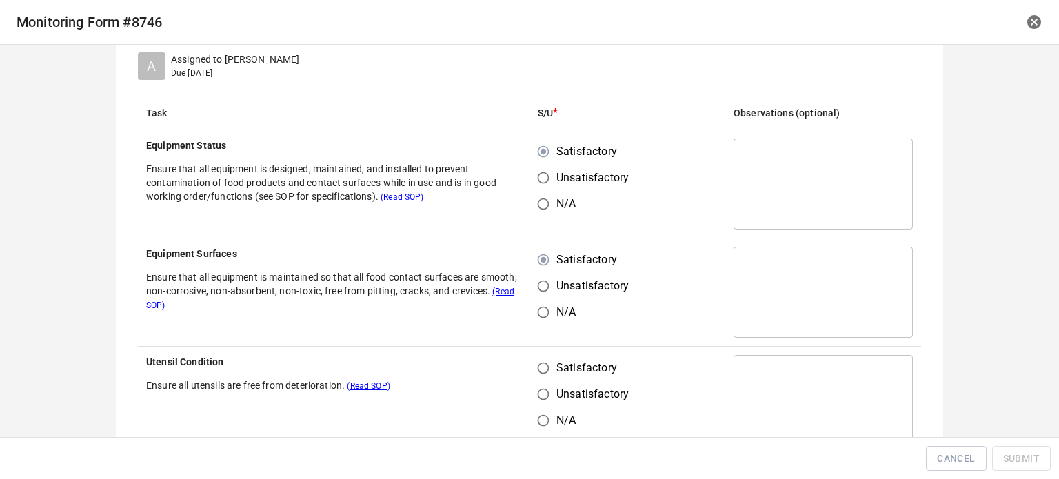
scroll to position [207, 0]
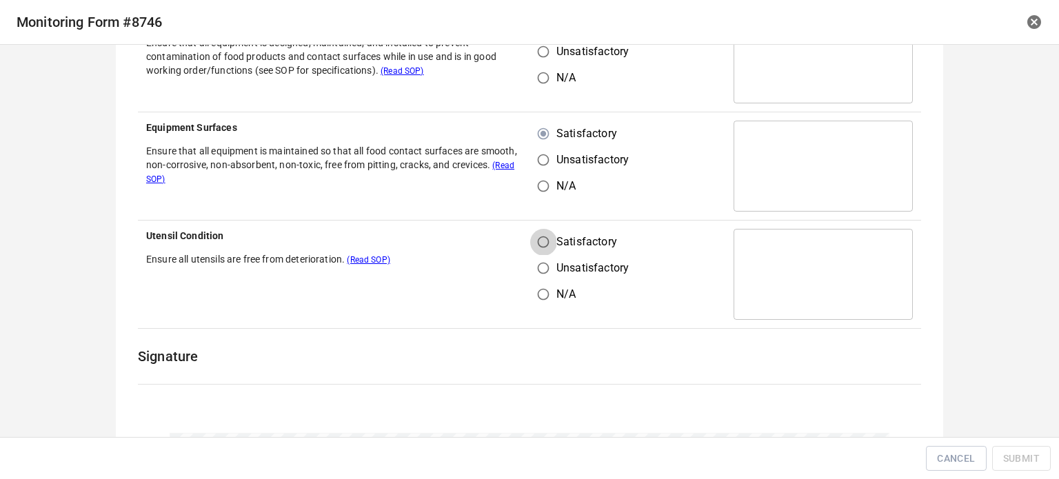
click at [538, 243] on input "Satisfactory" at bounding box center [543, 242] width 26 height 26
radio input "true"
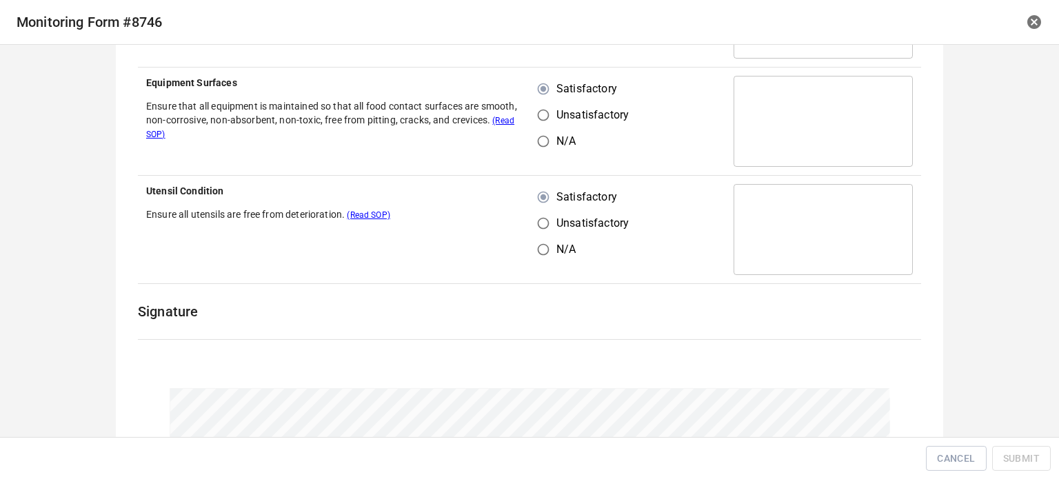
scroll to position [426, 0]
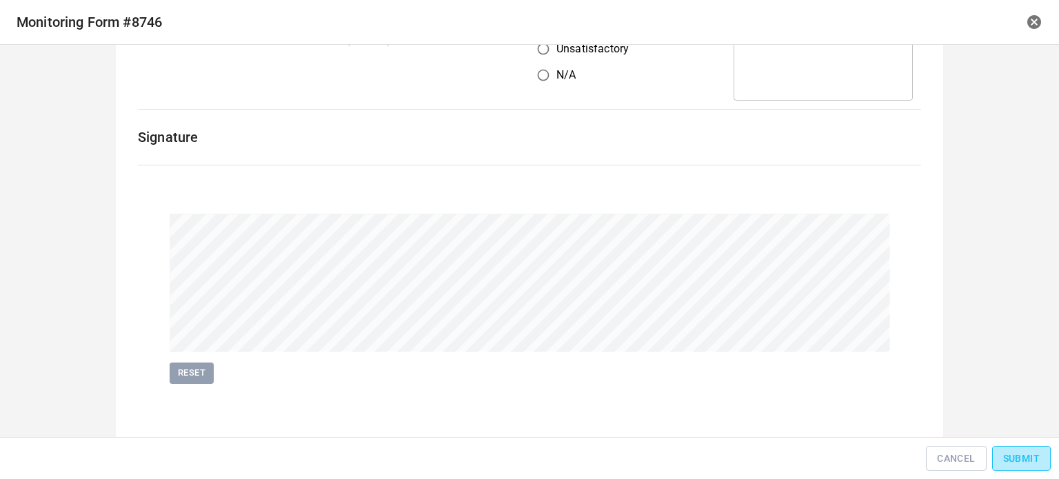
click at [1020, 457] on span "Submit" at bounding box center [1021, 458] width 37 height 17
